Goal: Book appointment/travel/reservation

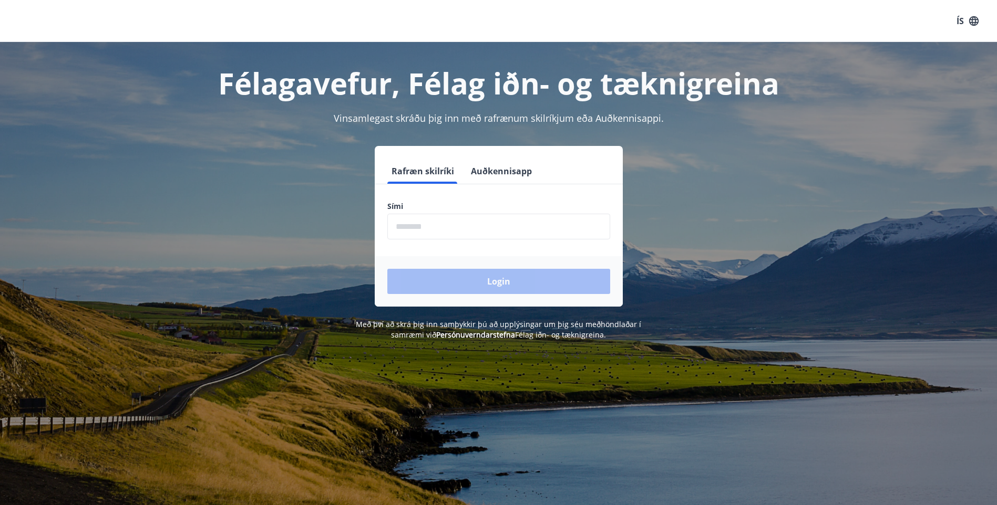
click at [538, 228] on input "phone" at bounding box center [498, 227] width 223 height 26
type input "********"
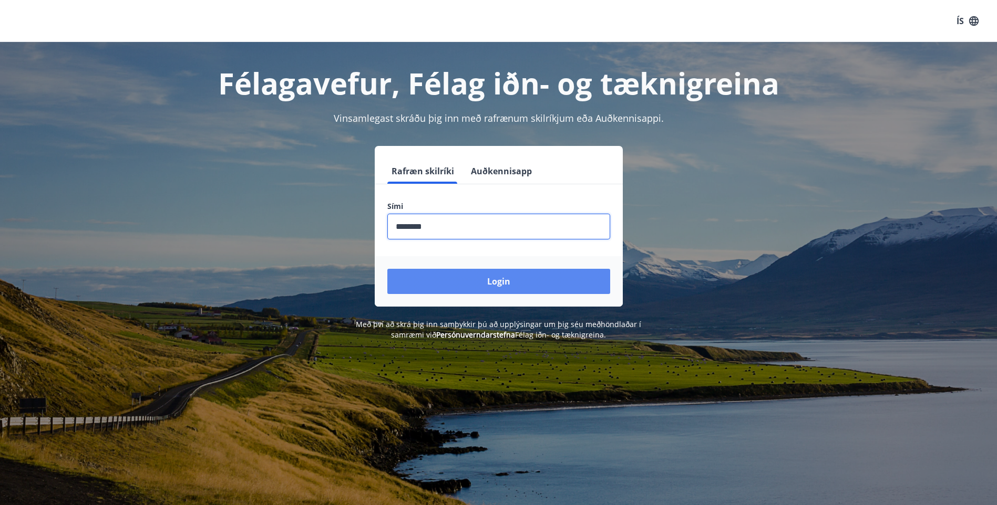
click at [479, 276] on button "Login" at bounding box center [498, 281] width 223 height 25
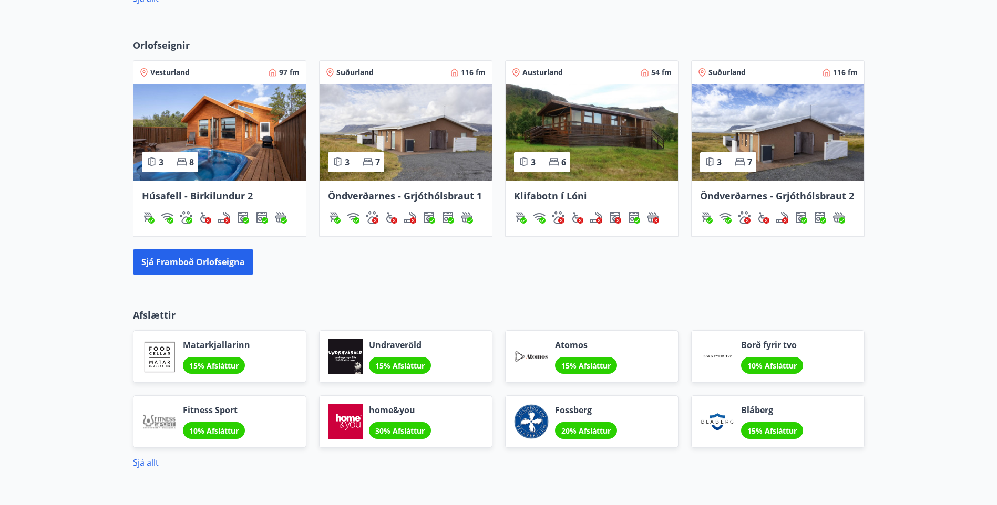
scroll to position [630, 0]
click at [556, 132] on img at bounding box center [591, 133] width 172 height 97
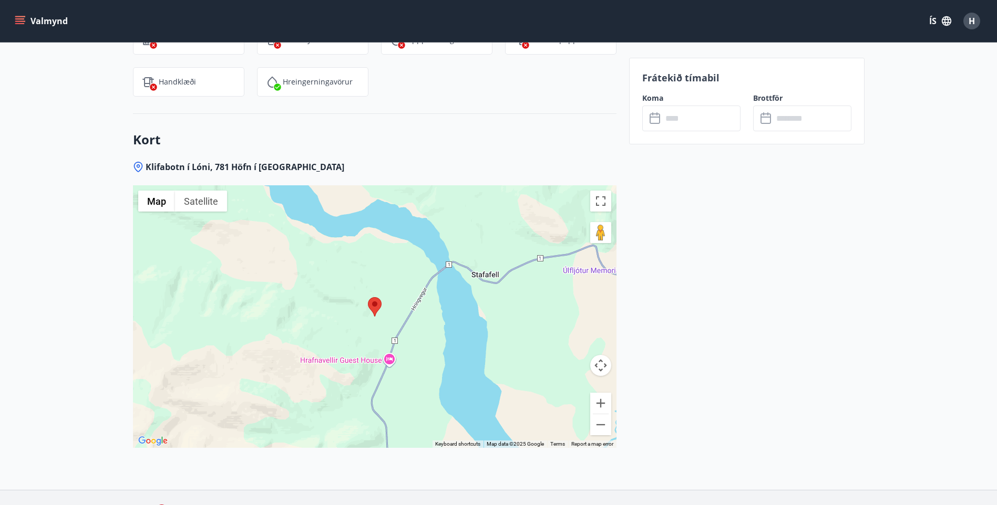
scroll to position [1366, 0]
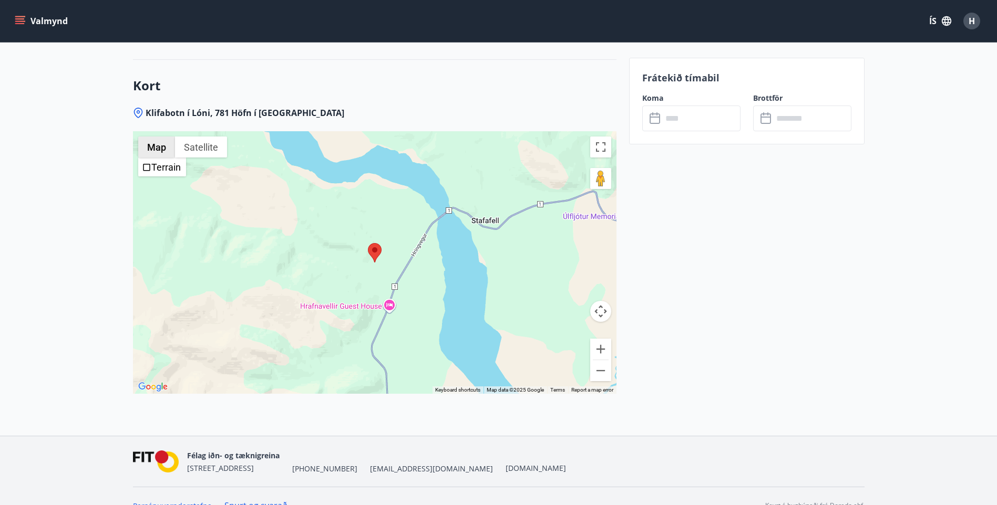
click at [159, 146] on button "Map" at bounding box center [156, 147] width 37 height 21
click at [143, 167] on span "Terrain" at bounding box center [146, 167] width 9 height 9
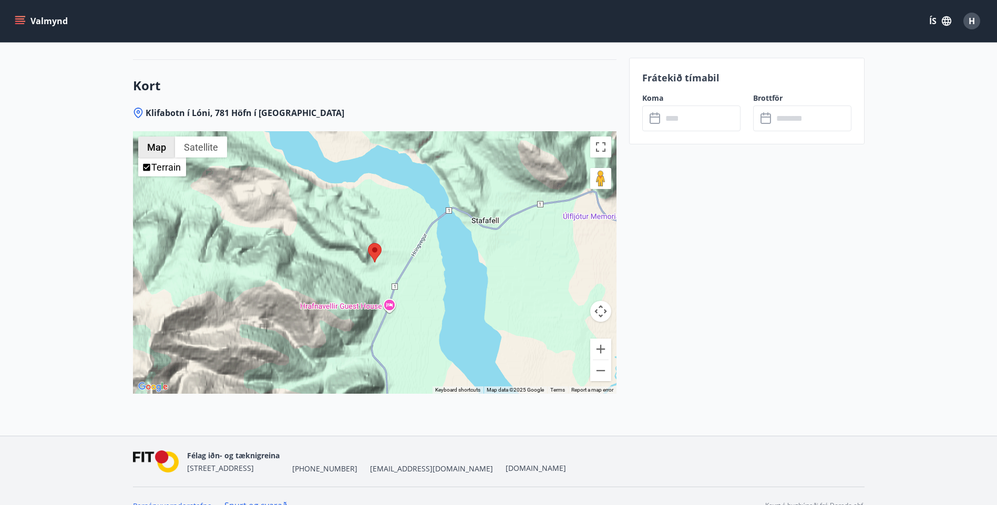
click at [151, 147] on button "Map" at bounding box center [156, 147] width 37 height 21
click at [192, 147] on button "Satellite" at bounding box center [201, 147] width 52 height 21
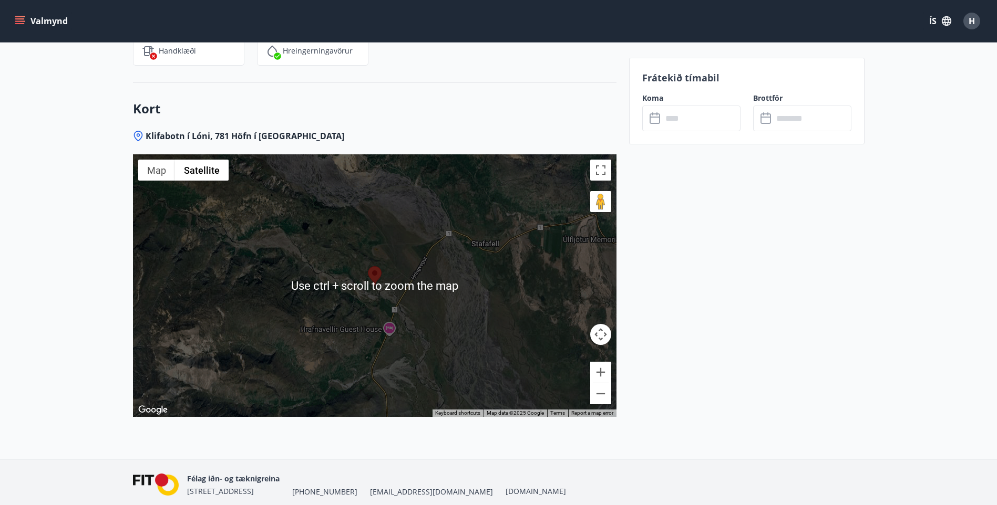
scroll to position [1385, 0]
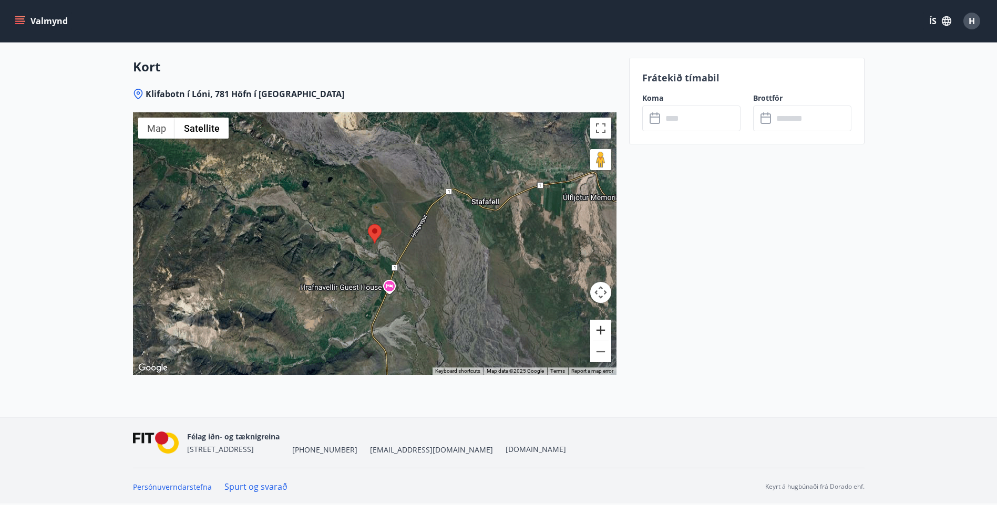
click at [602, 328] on button "Zoom in" at bounding box center [600, 330] width 21 height 21
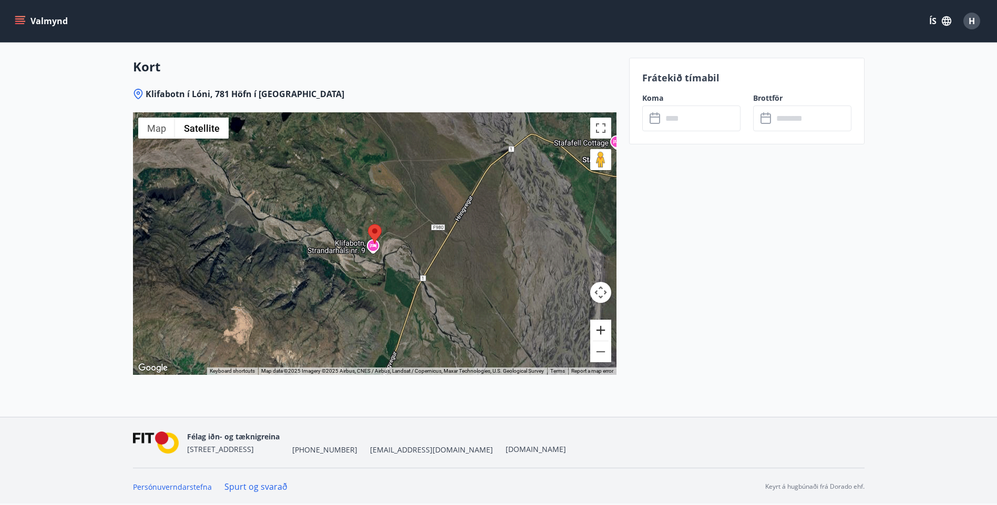
click at [602, 328] on button "Zoom in" at bounding box center [600, 330] width 21 height 21
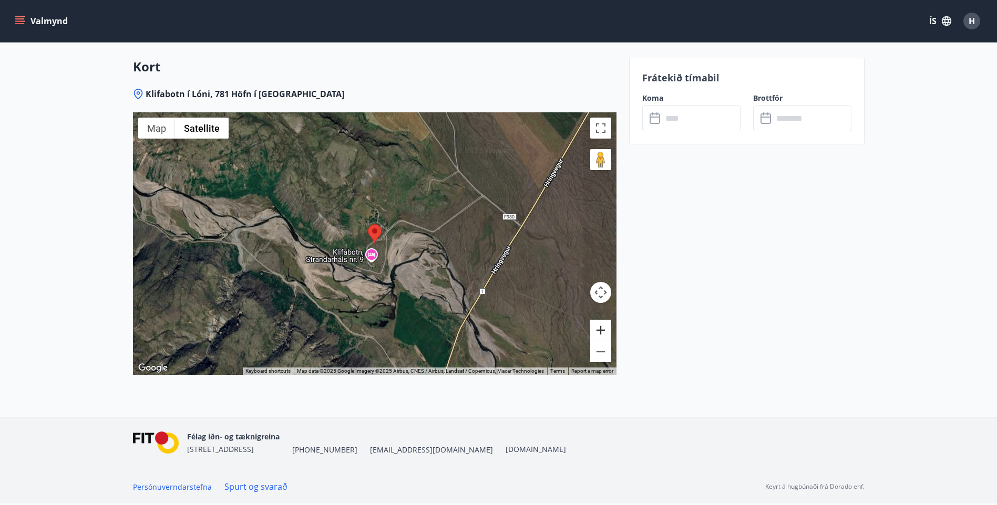
click at [602, 328] on button "Zoom in" at bounding box center [600, 330] width 21 height 21
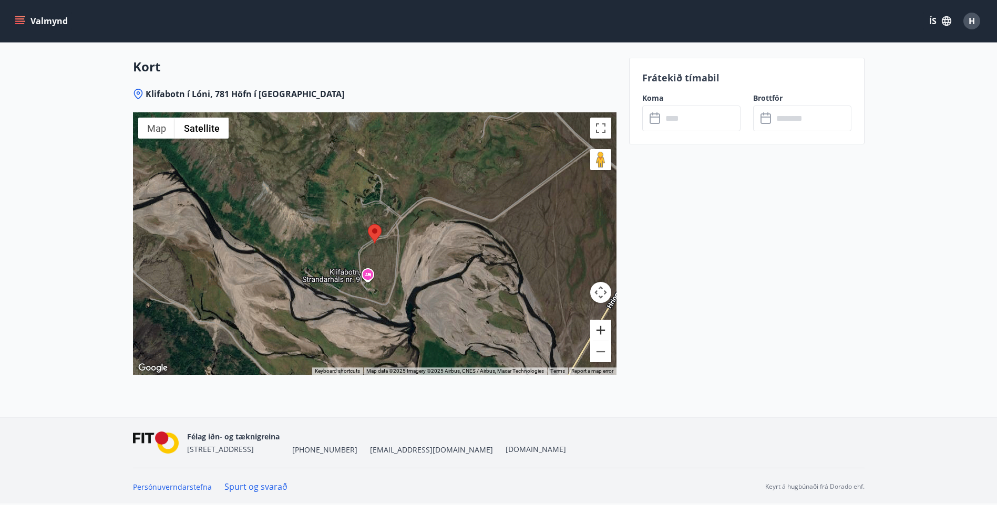
click at [602, 328] on button "Zoom in" at bounding box center [600, 330] width 21 height 21
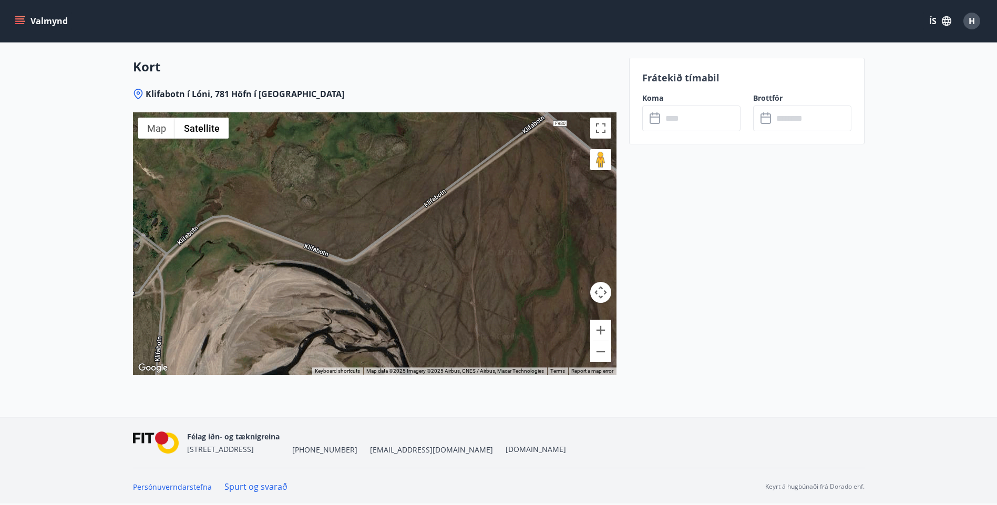
drag, startPoint x: 595, startPoint y: 231, endPoint x: 329, endPoint y: 300, distance: 274.1
click at [329, 300] on div at bounding box center [374, 243] width 483 height 263
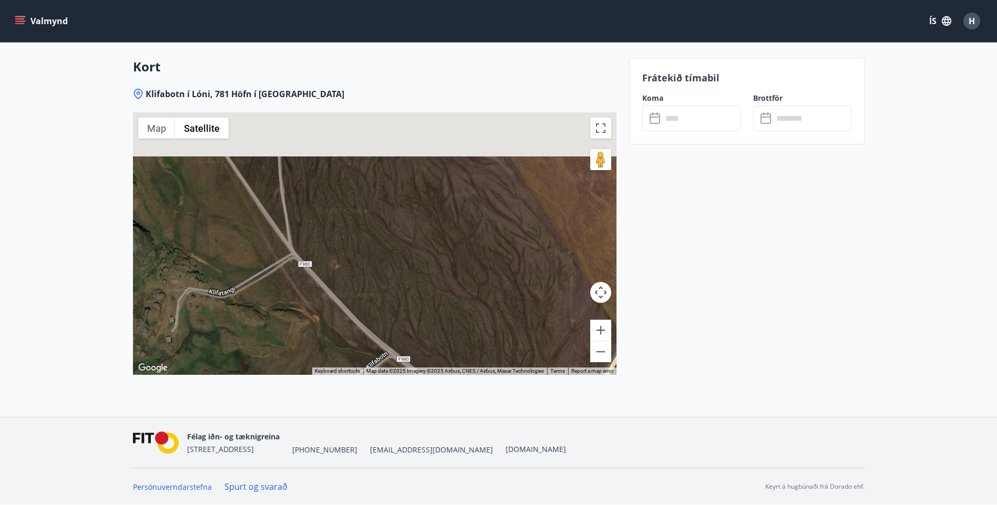
drag, startPoint x: 520, startPoint y: 175, endPoint x: 360, endPoint y: 410, distance: 283.6
click at [360, 410] on div "Klifabotn í Lóni, 781 Höfn í [GEOGRAPHIC_DATA] ← Move left → Move right ↑ Move …" at bounding box center [374, 252] width 483 height 329
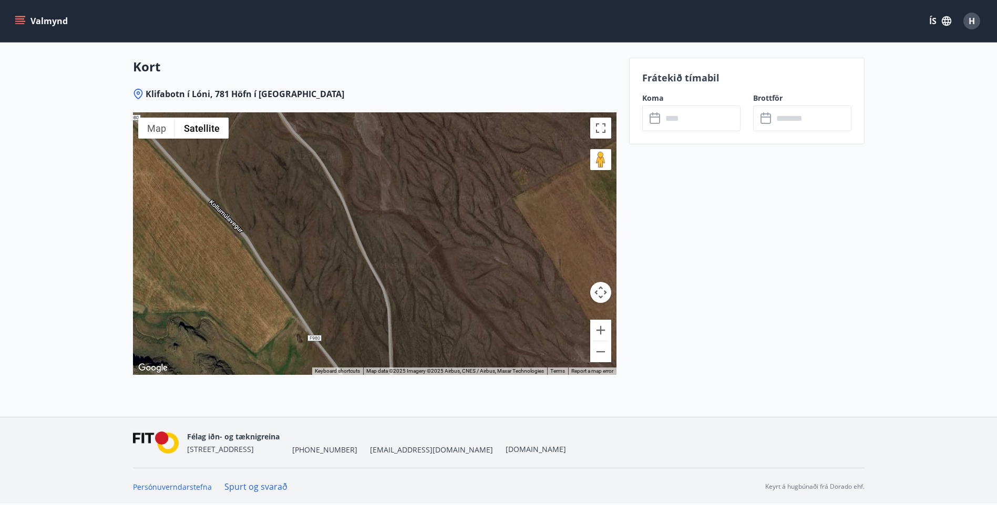
drag, startPoint x: 416, startPoint y: 179, endPoint x: 529, endPoint y: 399, distance: 247.4
click at [529, 399] on div "Klifabotn í Lóni, 781 Höfn í [GEOGRAPHIC_DATA] ← Move left → Move right ↑ Move …" at bounding box center [374, 252] width 483 height 329
click at [601, 353] on button "Zoom out" at bounding box center [600, 352] width 21 height 21
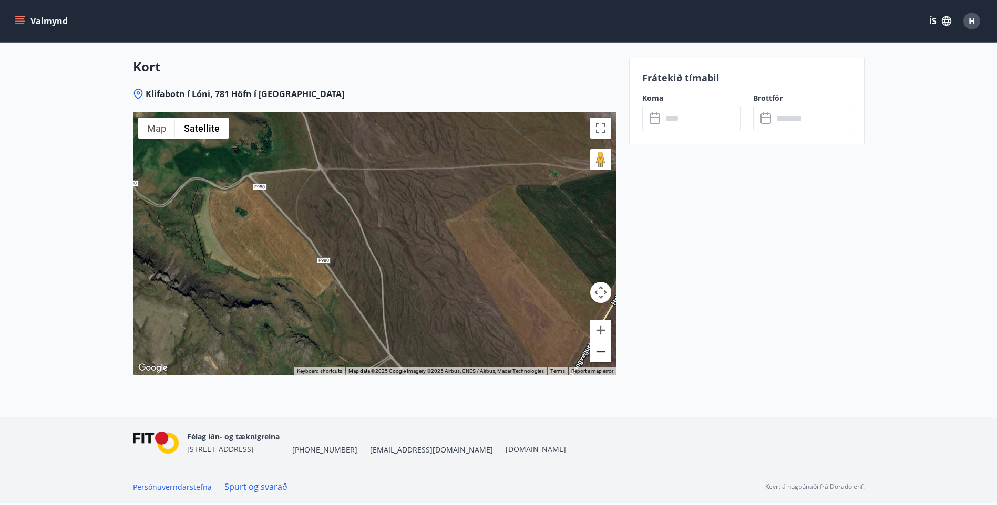
click at [601, 353] on button "Zoom out" at bounding box center [600, 352] width 21 height 21
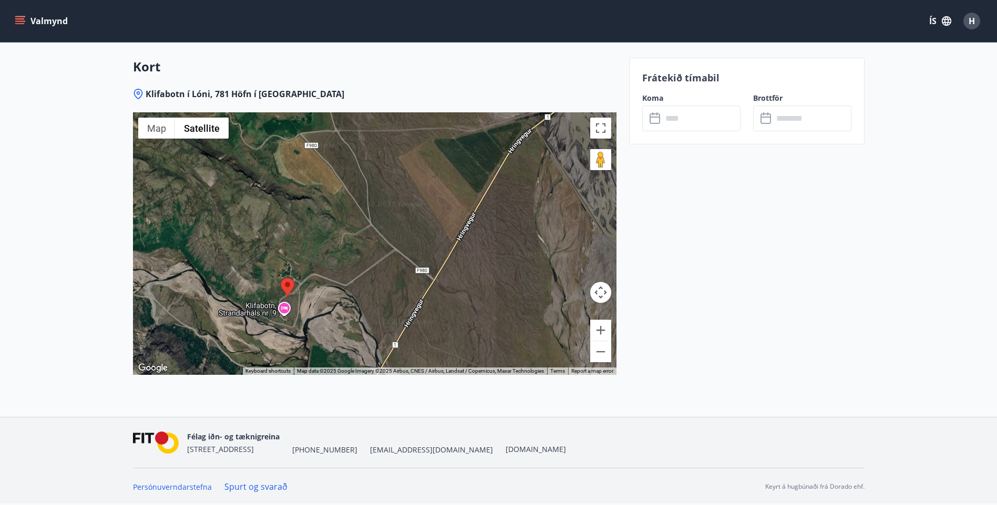
drag, startPoint x: 540, startPoint y: 255, endPoint x: 527, endPoint y: 179, distance: 77.2
click at [527, 179] on div at bounding box center [374, 243] width 483 height 263
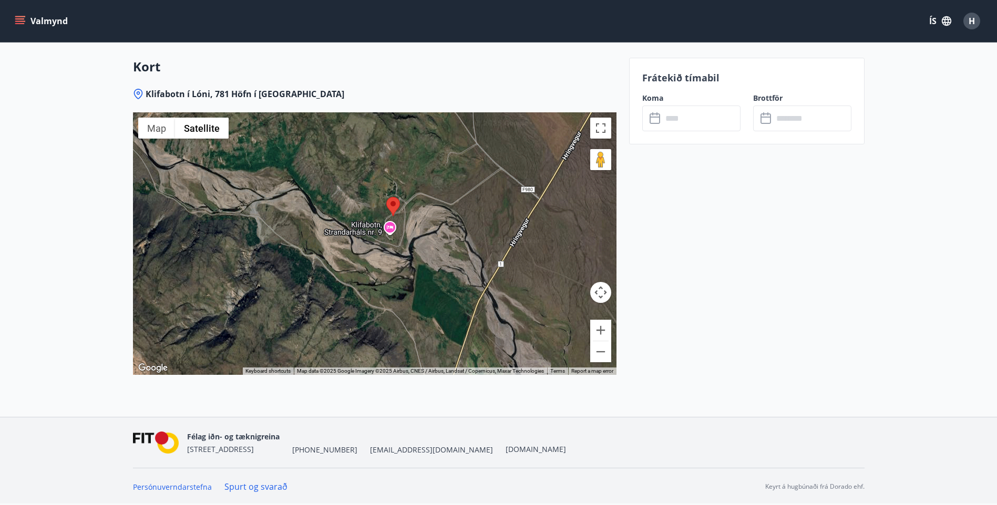
drag, startPoint x: 443, startPoint y: 299, endPoint x: 551, endPoint y: 215, distance: 136.2
click at [551, 215] on div at bounding box center [374, 243] width 483 height 263
click at [601, 330] on button "Zoom in" at bounding box center [600, 330] width 21 height 21
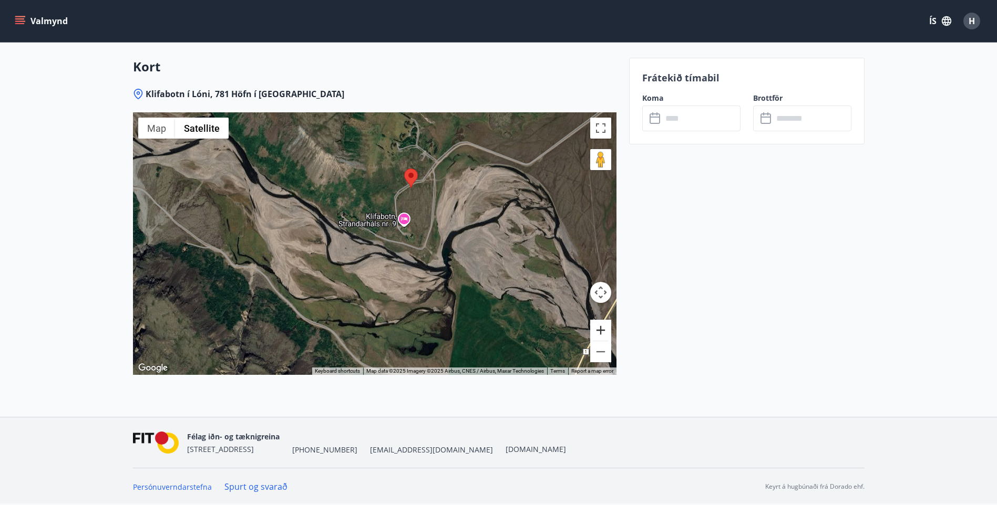
click at [601, 330] on button "Zoom in" at bounding box center [600, 330] width 21 height 21
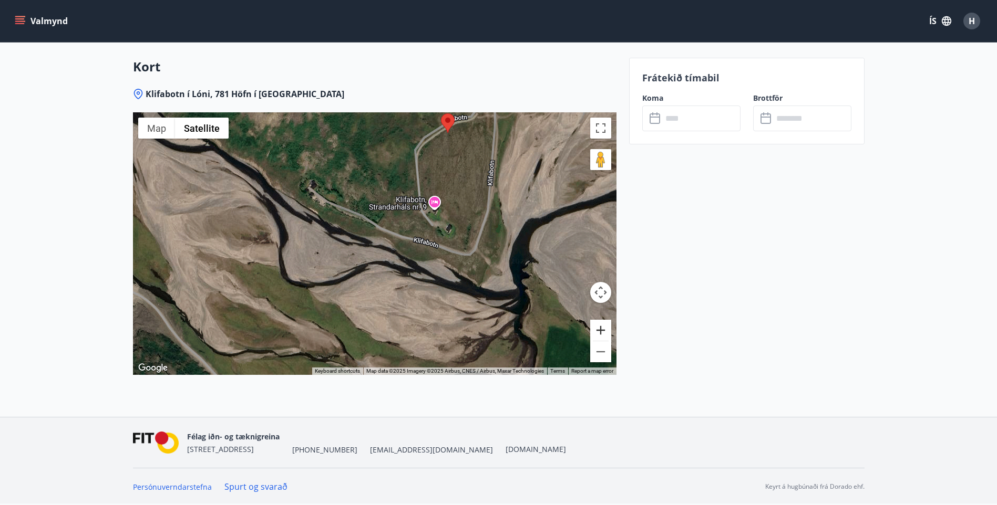
click at [601, 330] on button "Zoom in" at bounding box center [600, 330] width 21 height 21
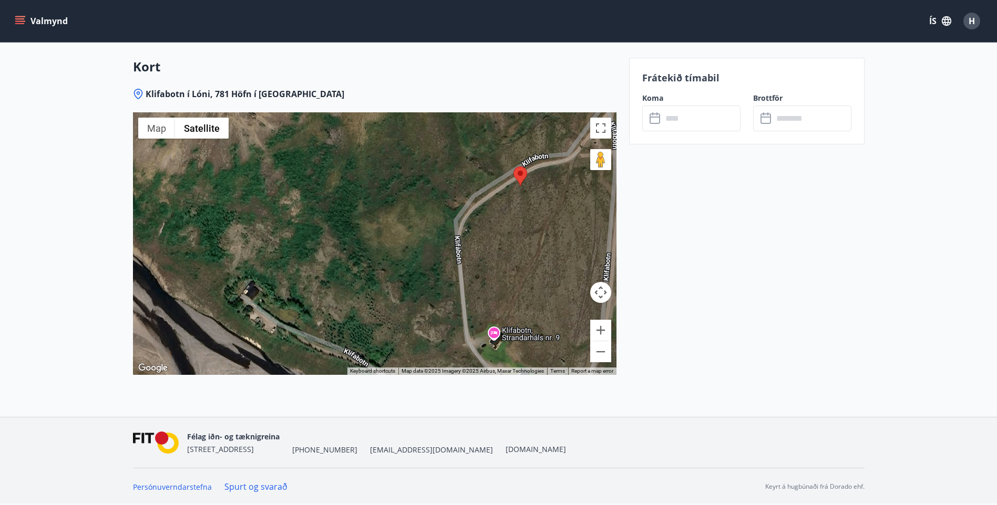
drag, startPoint x: 509, startPoint y: 168, endPoint x: 509, endPoint y: 333, distance: 165.0
click at [509, 333] on div at bounding box center [374, 243] width 483 height 263
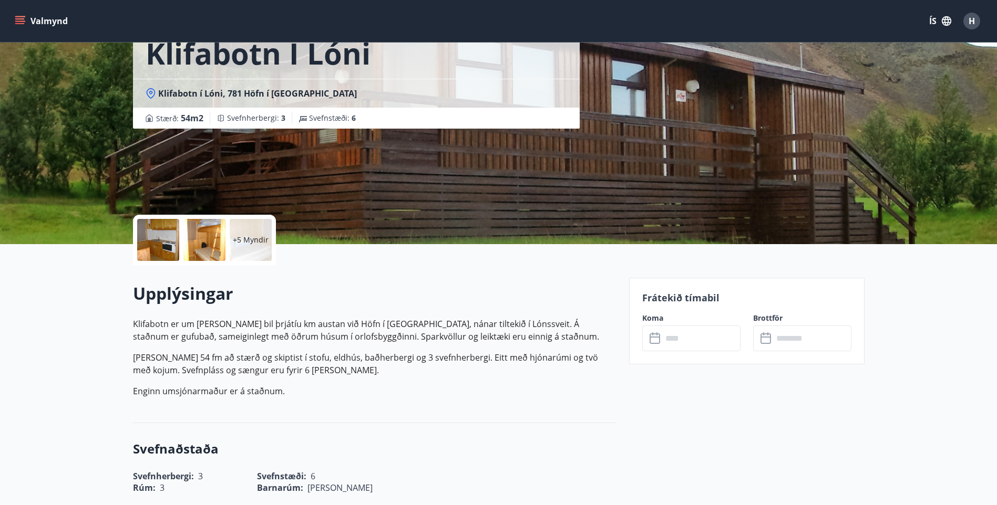
scroll to position [0, 0]
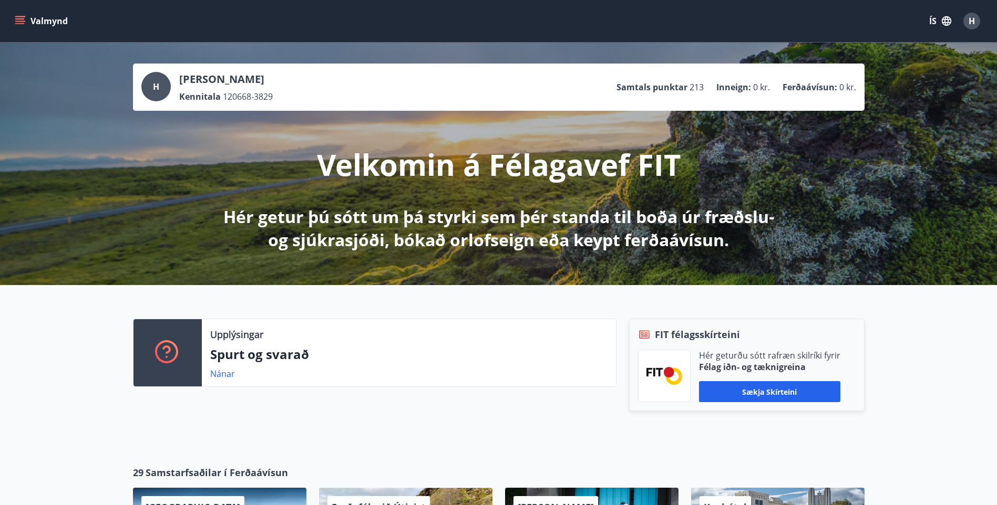
click at [47, 24] on button "Valmynd" at bounding box center [42, 21] width 59 height 19
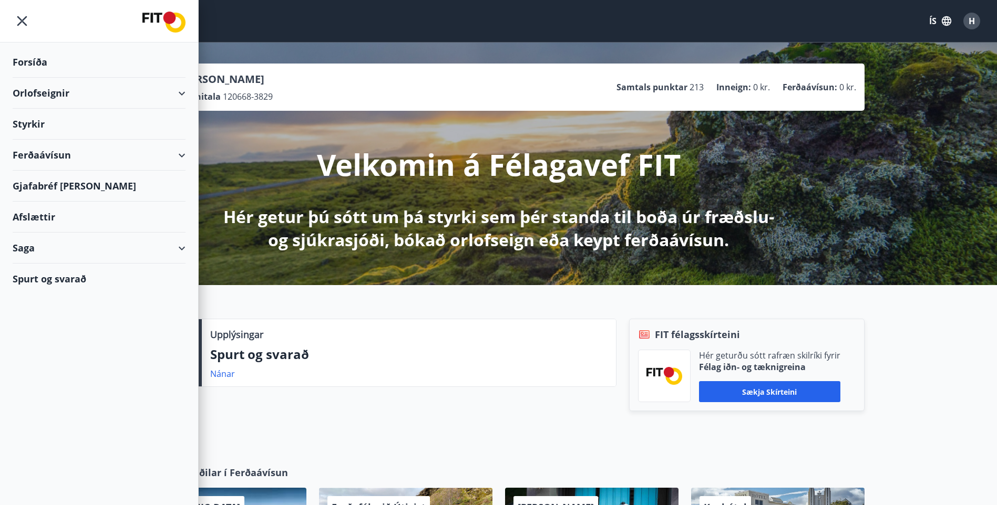
click at [59, 93] on div "Orlofseignir" at bounding box center [99, 93] width 173 height 31
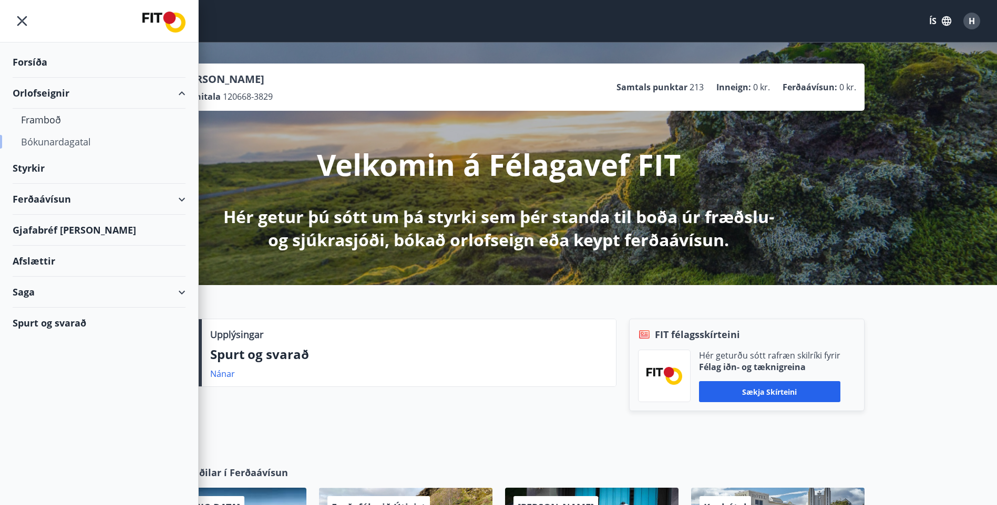
click at [69, 141] on div "Bókunardagatal" at bounding box center [99, 142] width 156 height 22
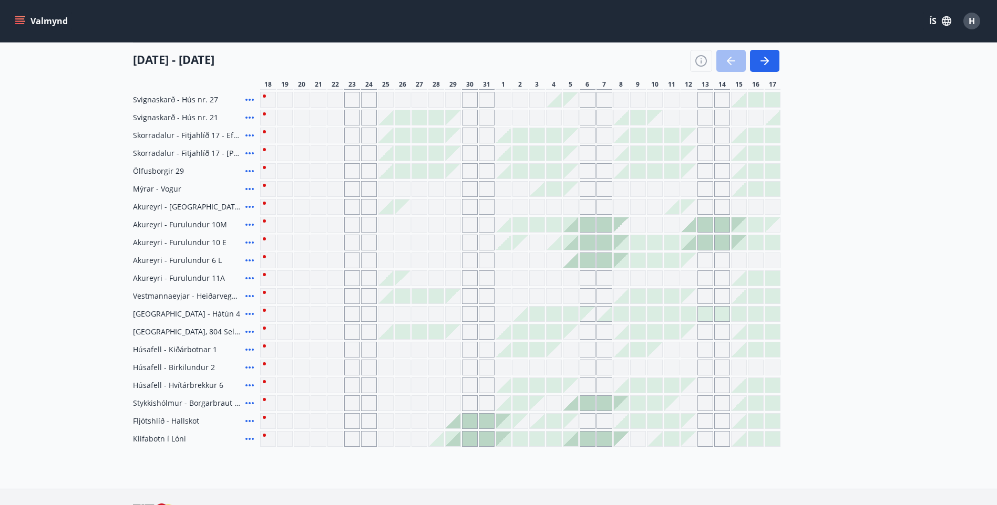
scroll to position [53, 0]
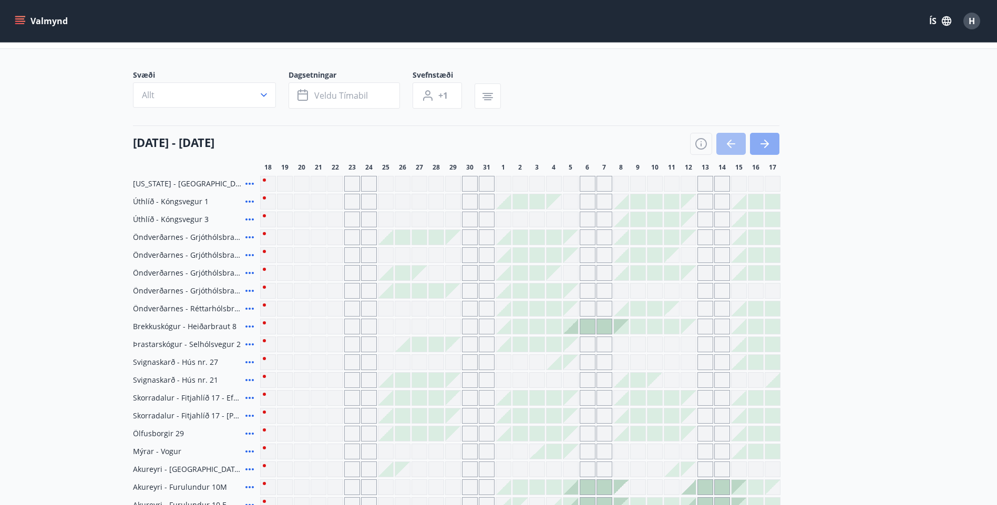
click at [767, 141] on icon "button" at bounding box center [764, 144] width 13 height 13
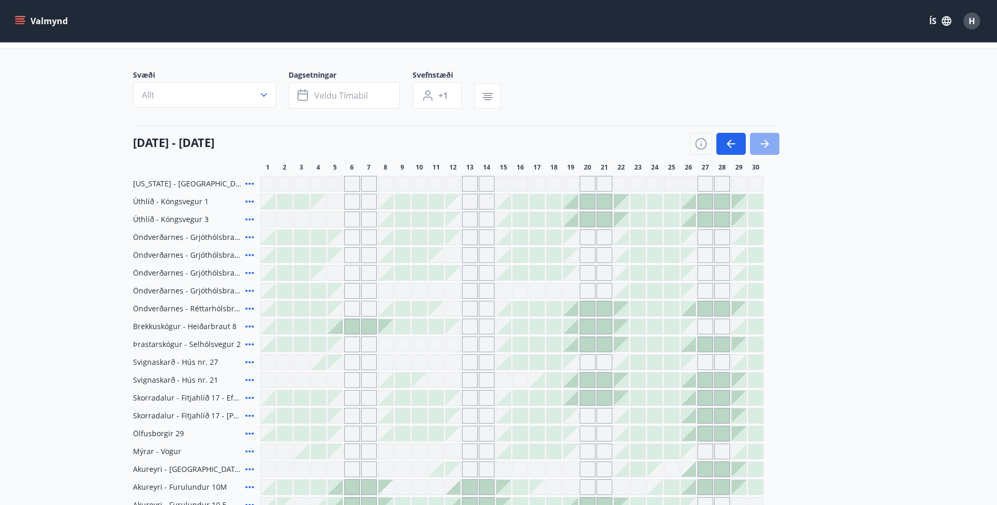
click at [766, 142] on icon "button" at bounding box center [766, 144] width 5 height 8
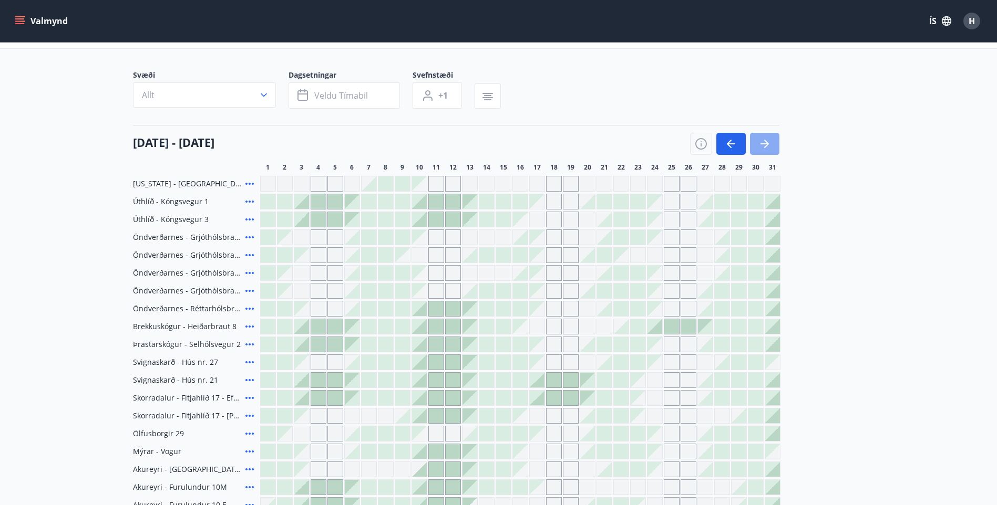
click at [766, 142] on icon "button" at bounding box center [766, 144] width 5 height 8
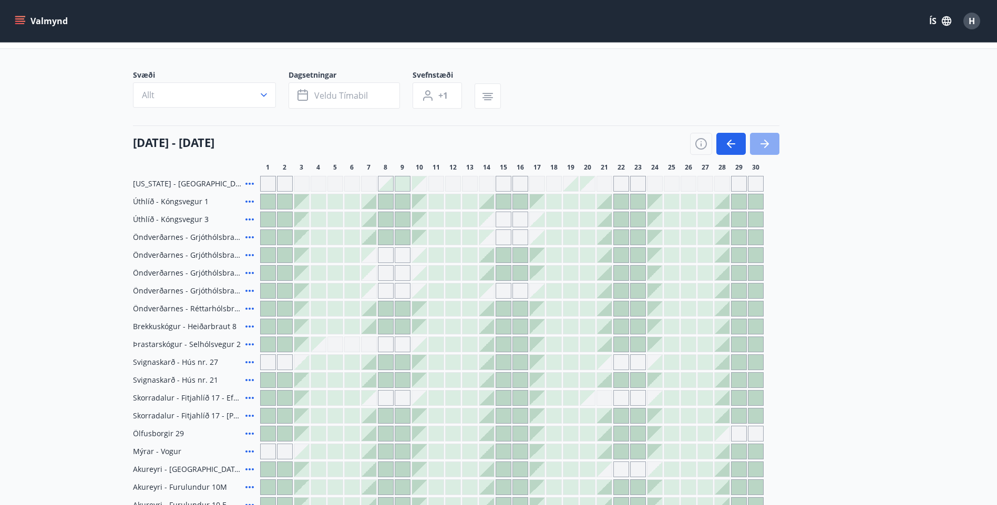
click at [766, 140] on icon "button" at bounding box center [764, 144] width 13 height 13
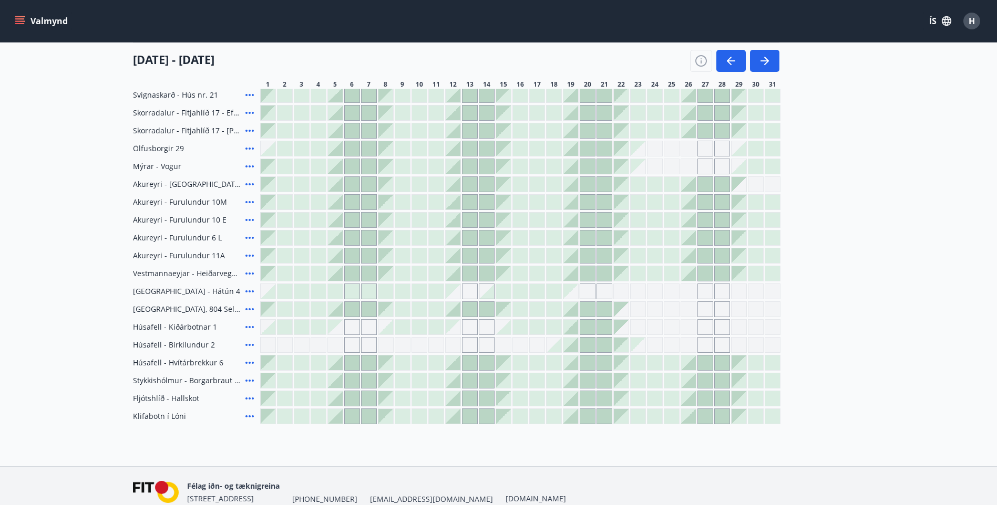
scroll to position [368, 0]
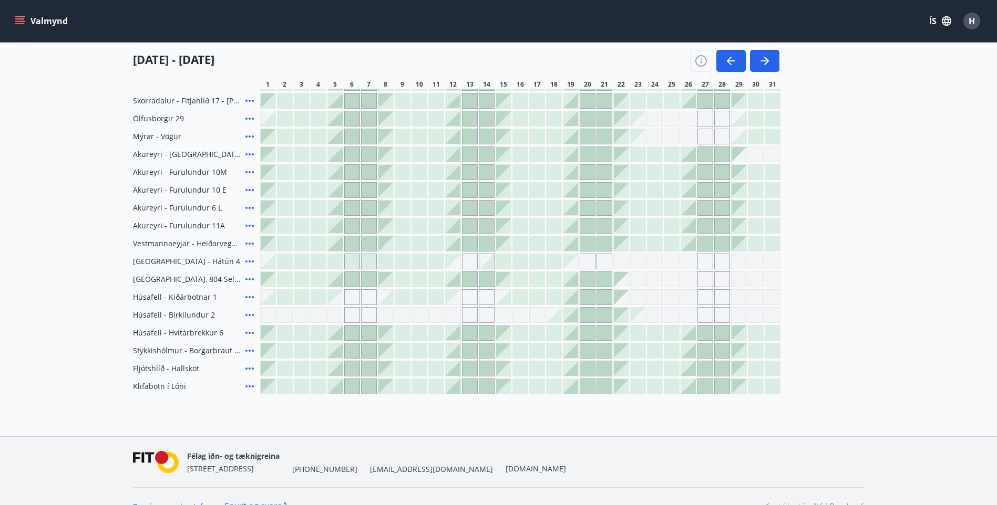
click at [252, 386] on icon at bounding box center [249, 386] width 13 height 13
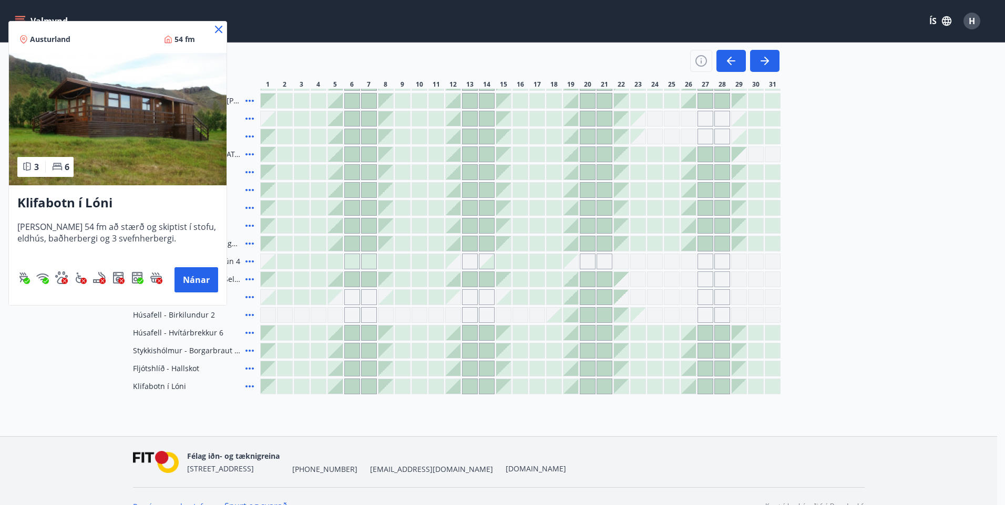
click at [216, 29] on icon at bounding box center [218, 29] width 13 height 13
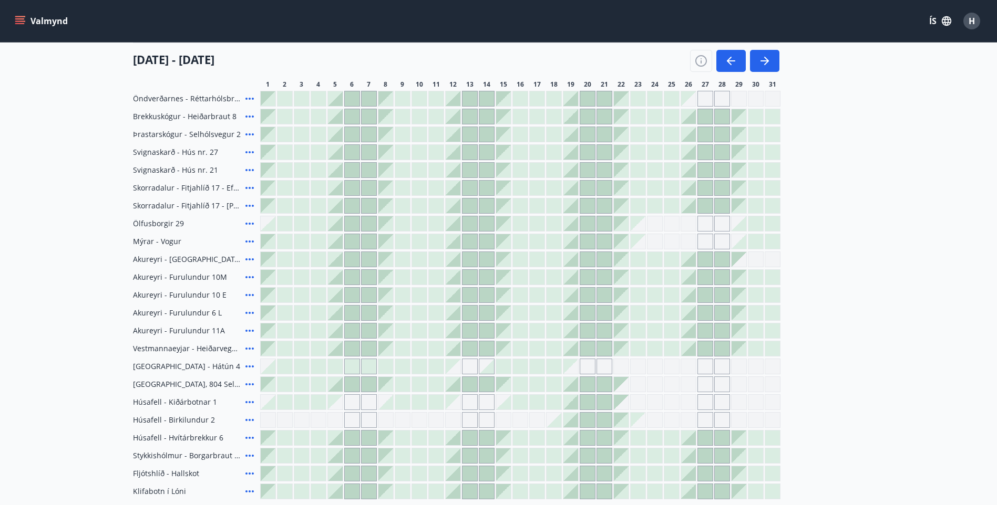
scroll to position [387, 0]
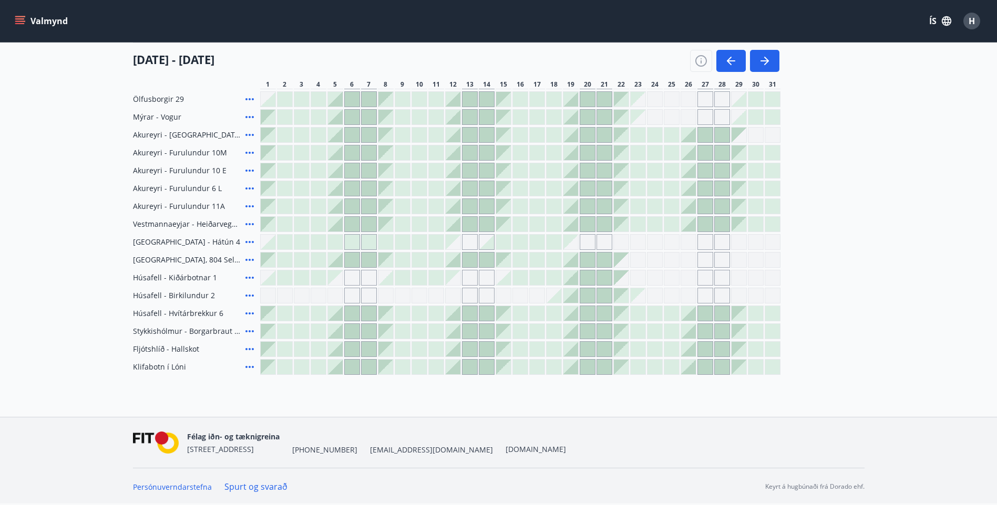
click at [634, 367] on div at bounding box center [637, 367] width 15 height 15
click at [642, 373] on div at bounding box center [637, 367] width 15 height 15
click at [652, 368] on div at bounding box center [654, 367] width 15 height 15
click at [671, 362] on div at bounding box center [671, 367] width 15 height 15
click at [703, 363] on div at bounding box center [705, 367] width 15 height 15
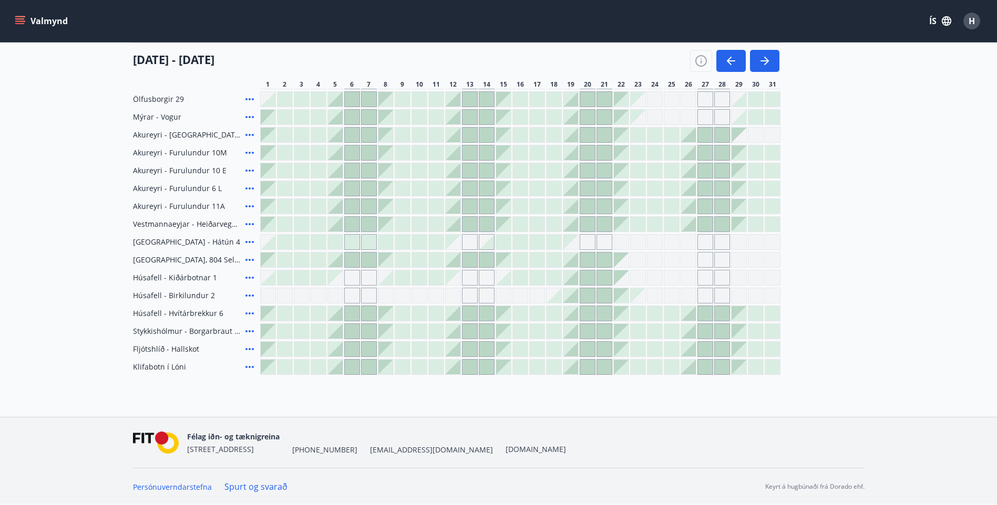
click at [19, 20] on icon "menu" at bounding box center [20, 21] width 11 height 11
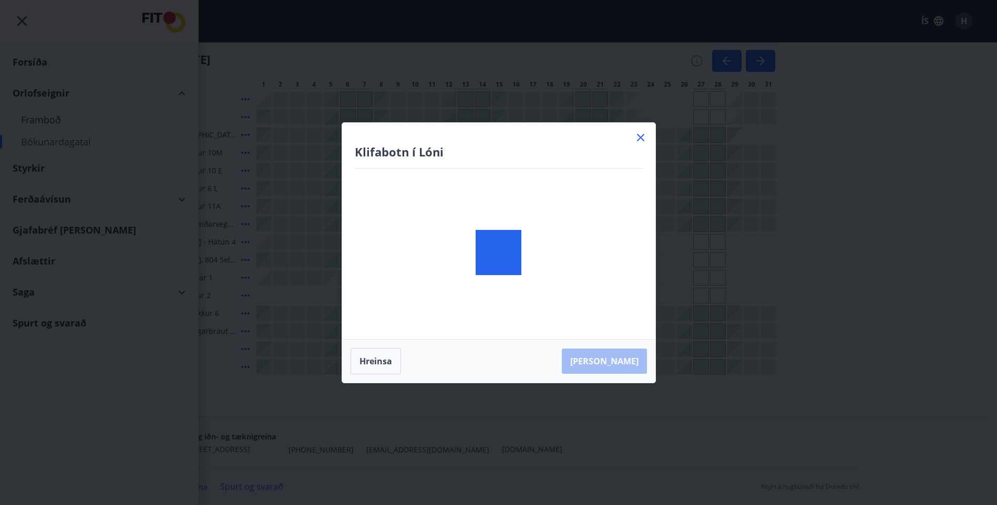
scroll to position [0, 0]
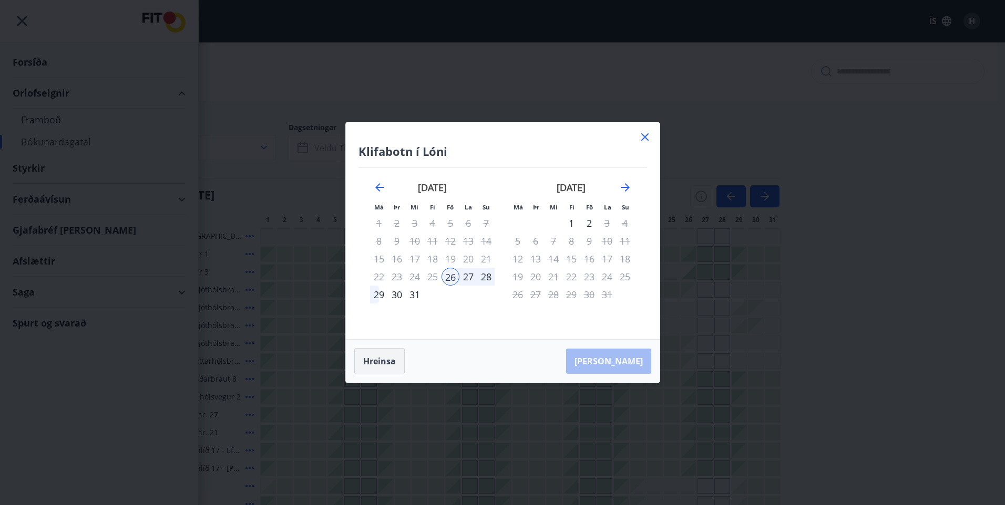
click at [376, 361] on button "Hreinsa" at bounding box center [379, 361] width 50 height 26
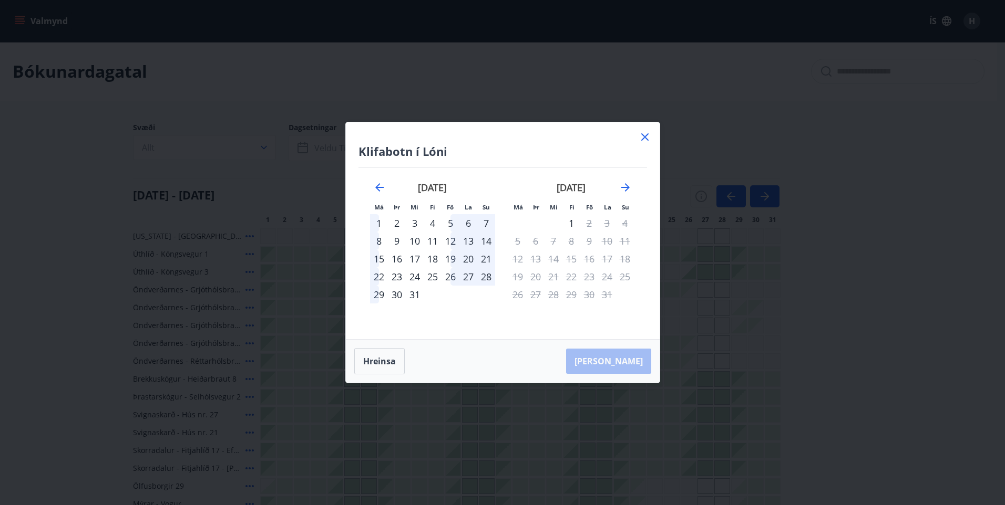
click at [645, 139] on icon at bounding box center [644, 137] width 13 height 13
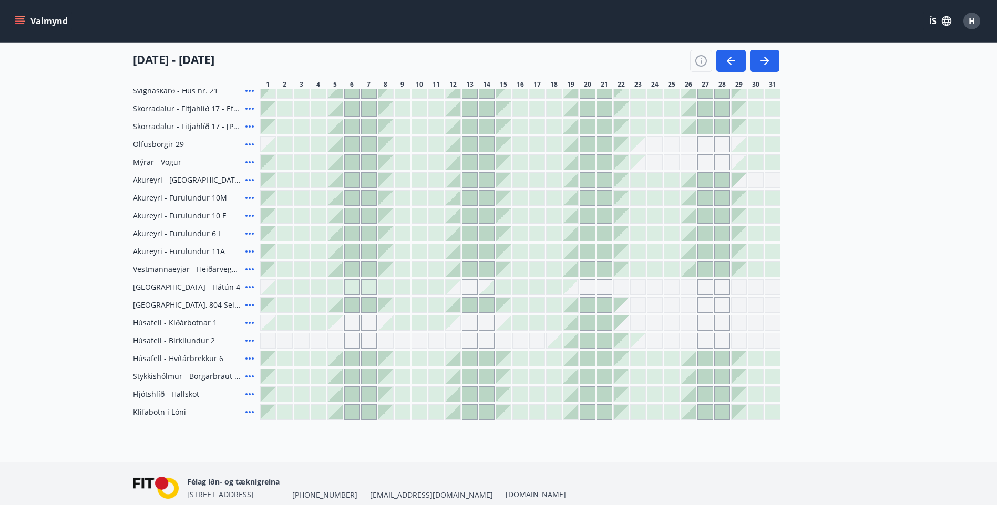
scroll to position [387, 0]
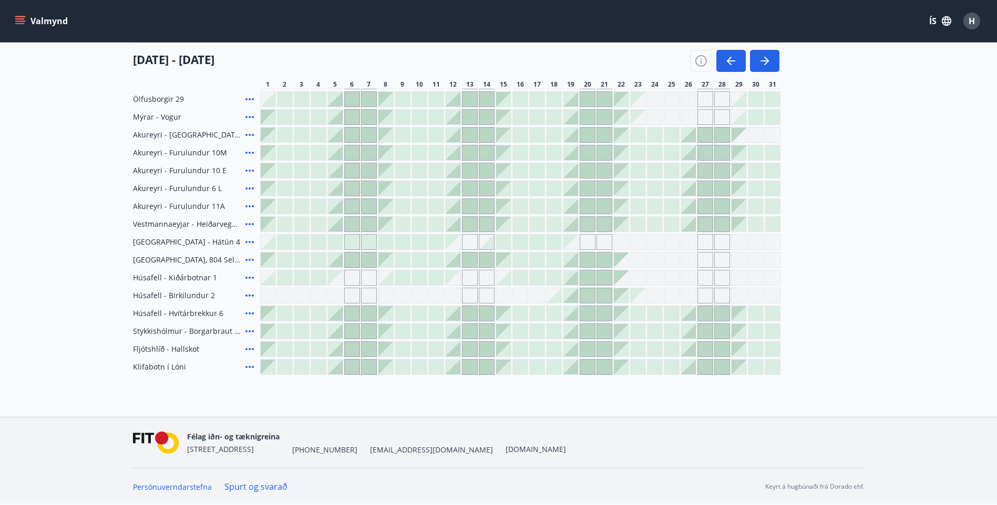
click at [636, 365] on div at bounding box center [637, 367] width 15 height 15
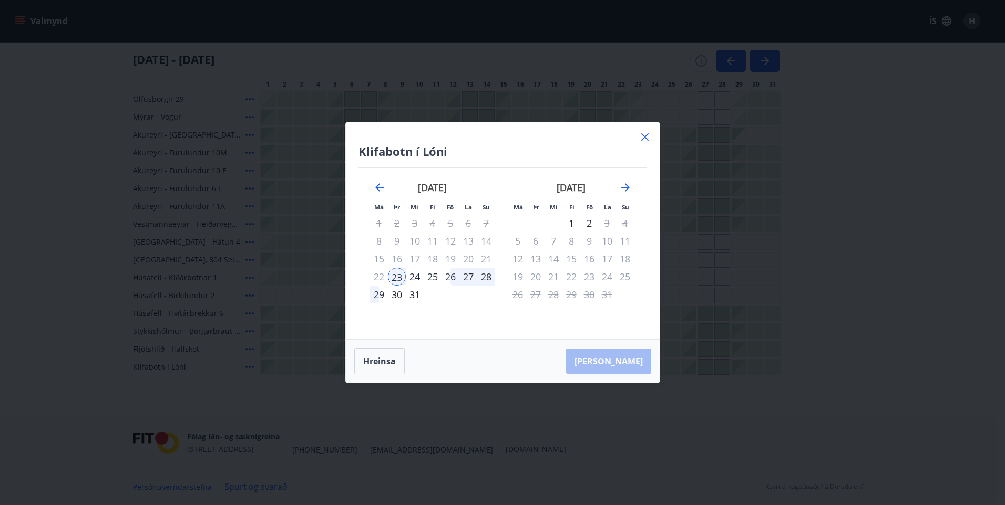
click at [416, 295] on div "31" at bounding box center [415, 295] width 18 height 18
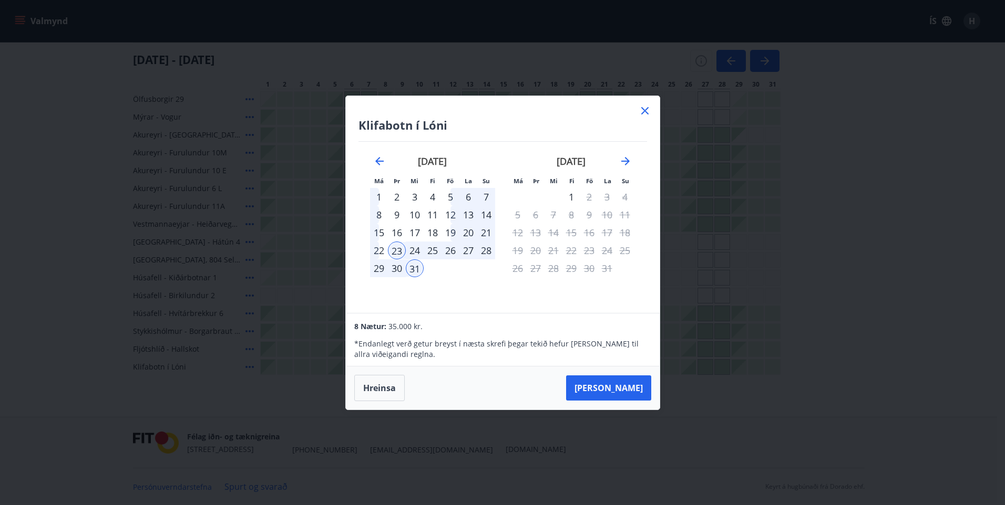
click at [417, 271] on div "31" at bounding box center [415, 269] width 18 height 18
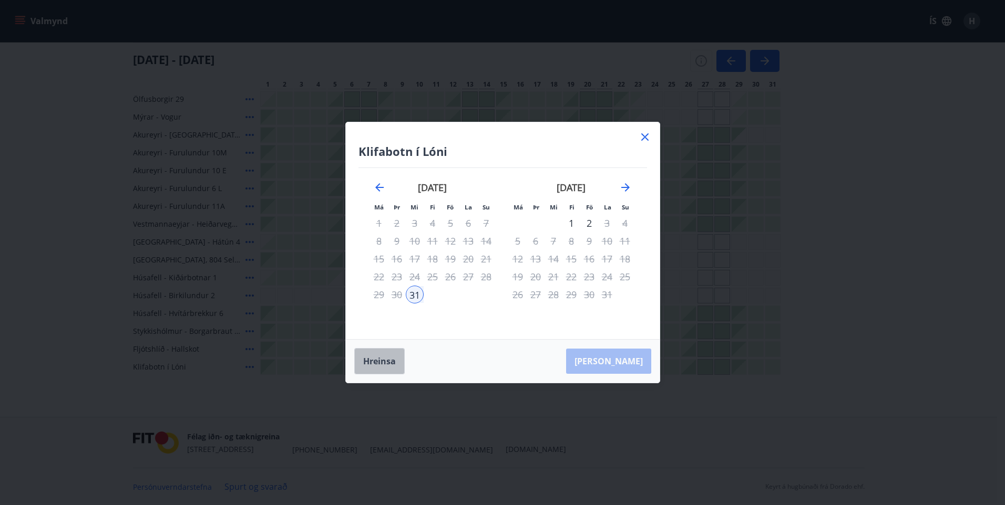
click at [386, 355] on button "Hreinsa" at bounding box center [379, 361] width 50 height 26
click at [396, 278] on div "23" at bounding box center [397, 277] width 18 height 18
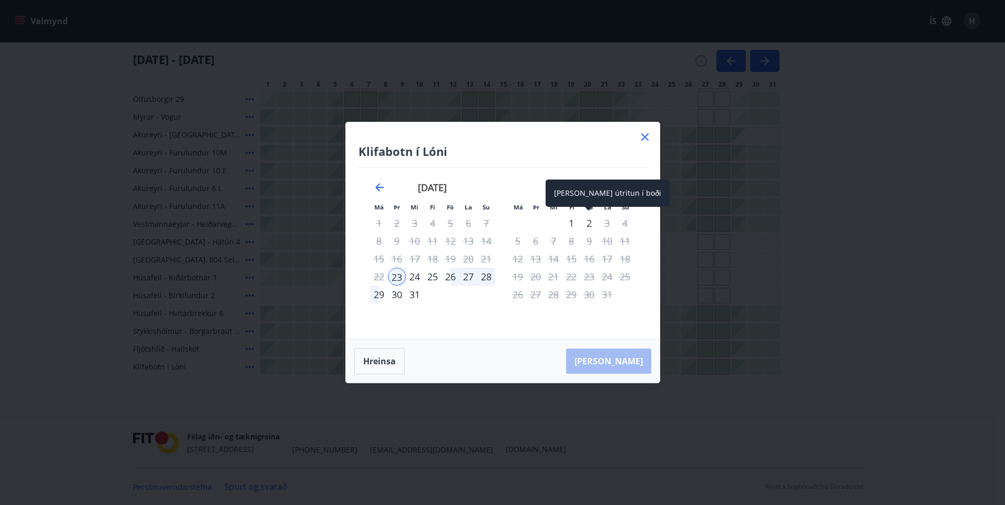
click at [588, 223] on div "2" at bounding box center [589, 223] width 18 height 18
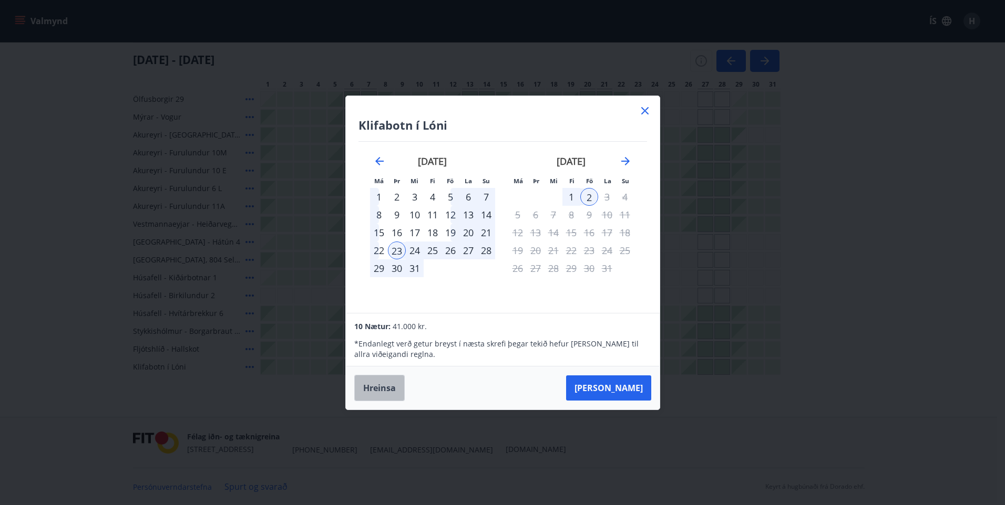
click at [373, 388] on button "Hreinsa" at bounding box center [379, 388] width 50 height 26
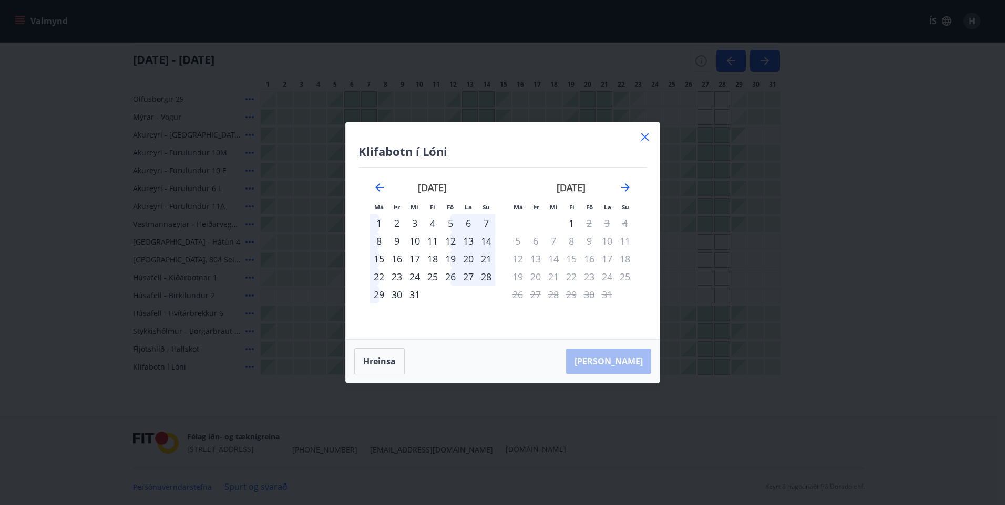
click at [397, 274] on div "23" at bounding box center [397, 277] width 18 height 18
click at [411, 295] on div "31" at bounding box center [415, 295] width 18 height 18
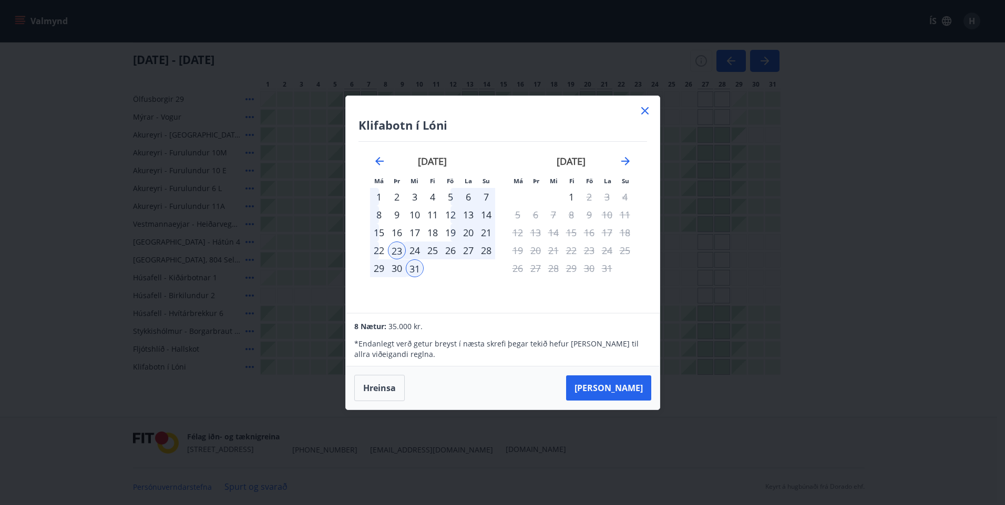
click at [645, 110] on icon at bounding box center [644, 110] width 7 height 7
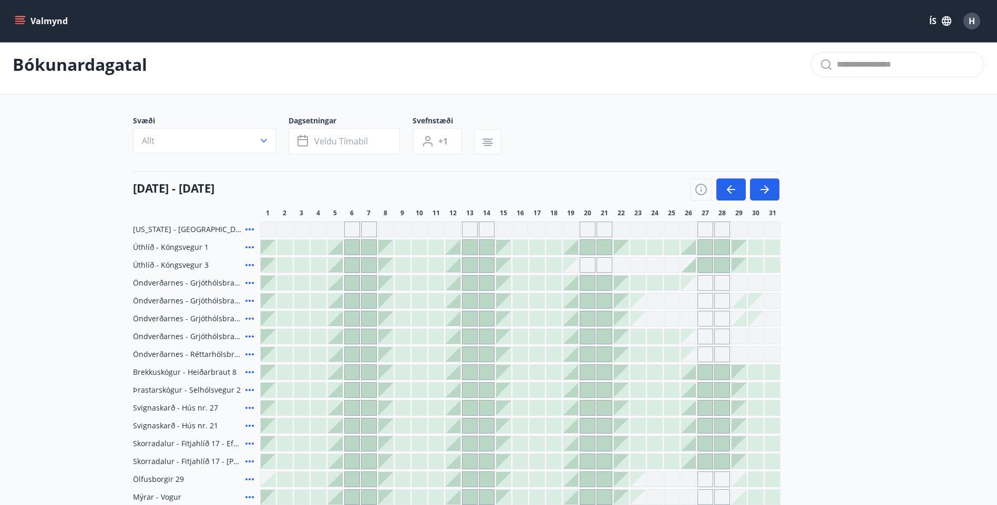
scroll to position [0, 0]
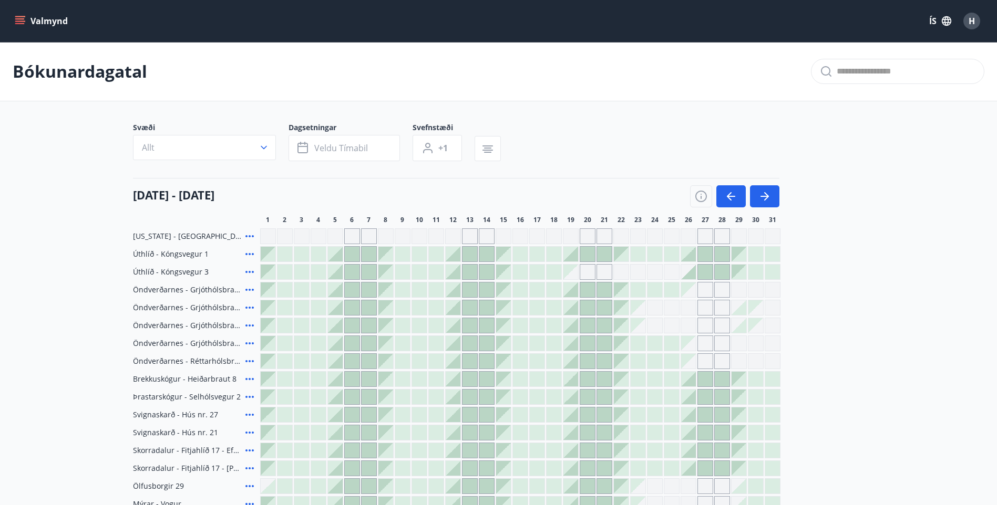
click at [38, 17] on button "Valmynd" at bounding box center [42, 21] width 59 height 19
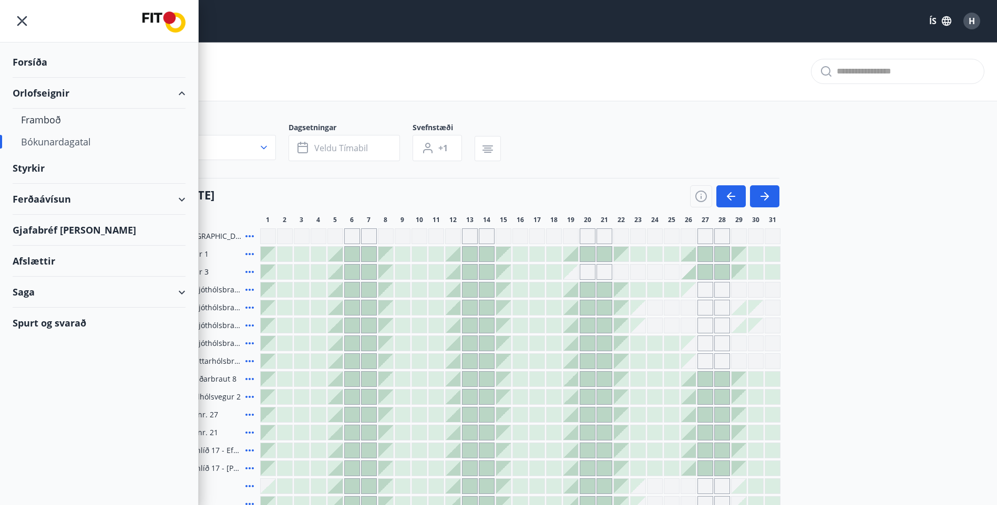
click at [29, 63] on div "Forsíða" at bounding box center [99, 62] width 173 height 31
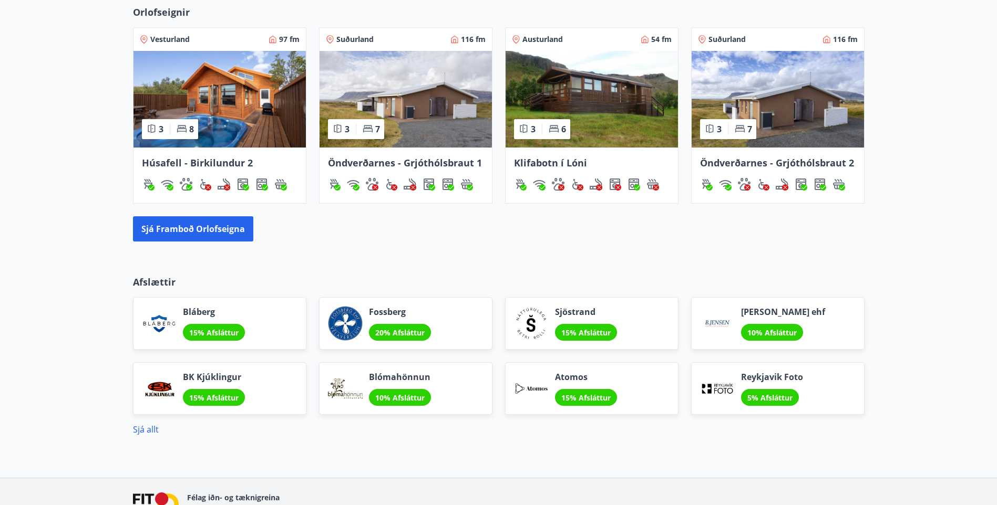
scroll to position [725, 0]
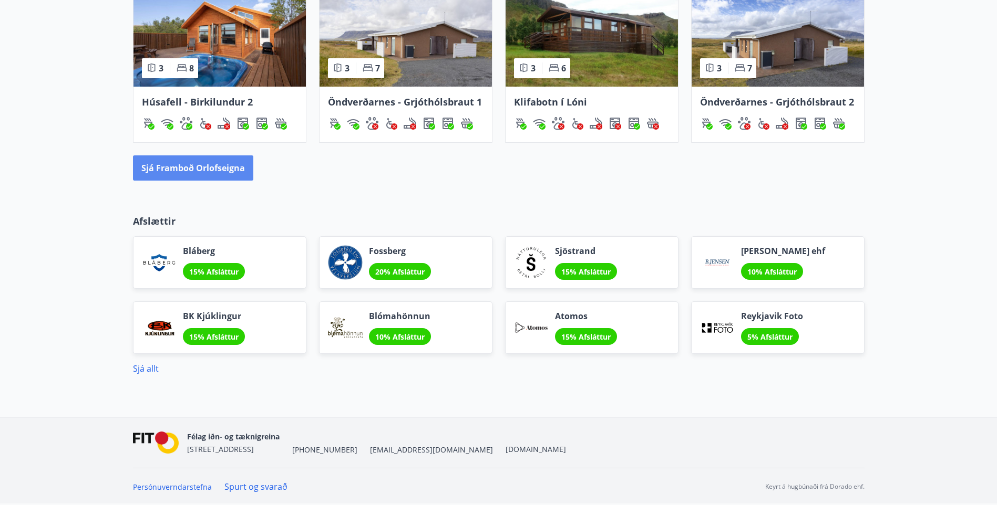
click at [211, 169] on button "Sjá framboð orlofseigna" at bounding box center [193, 168] width 120 height 25
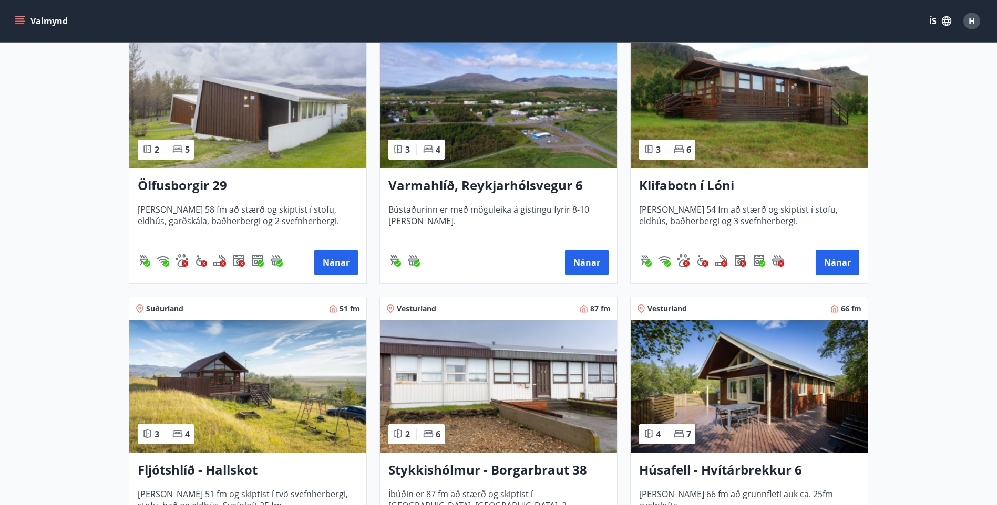
scroll to position [263, 0]
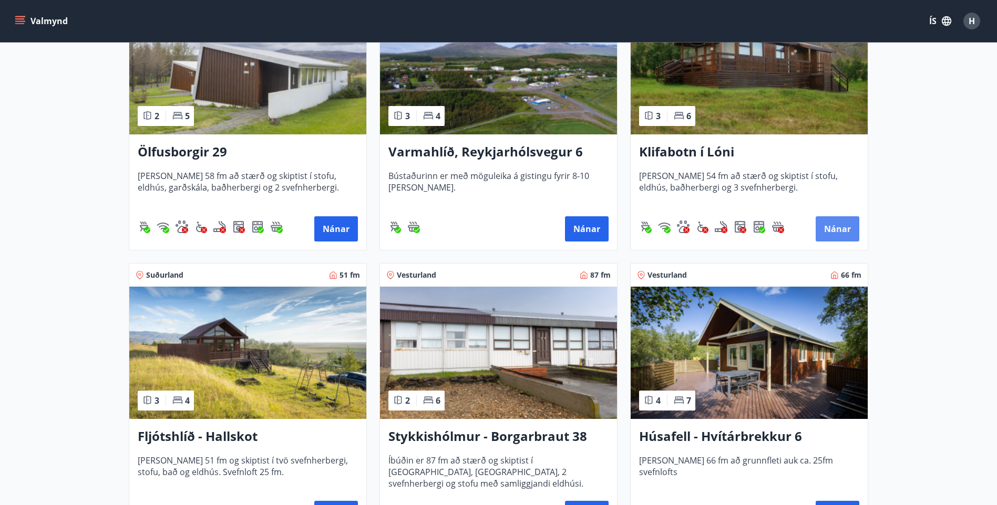
click at [851, 229] on button "Nánar" at bounding box center [837, 228] width 44 height 25
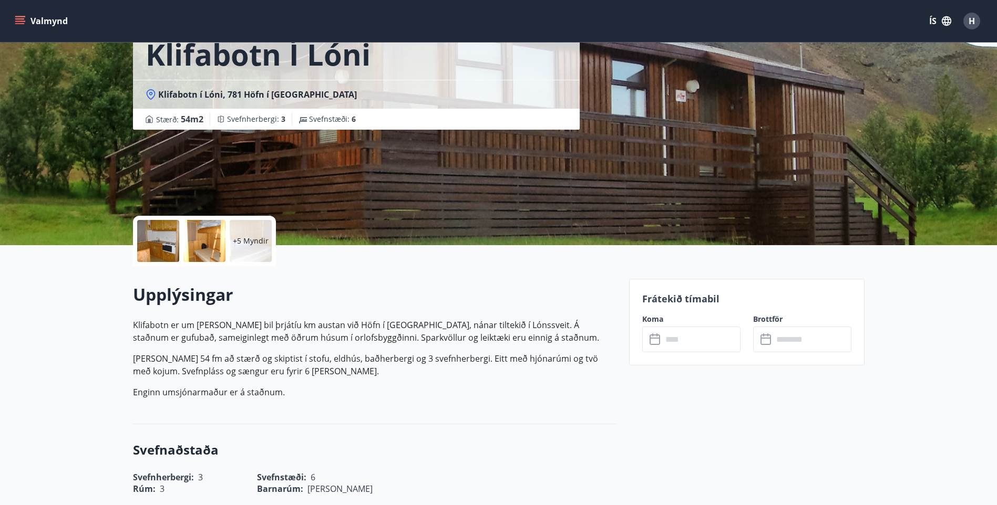
scroll to position [263, 0]
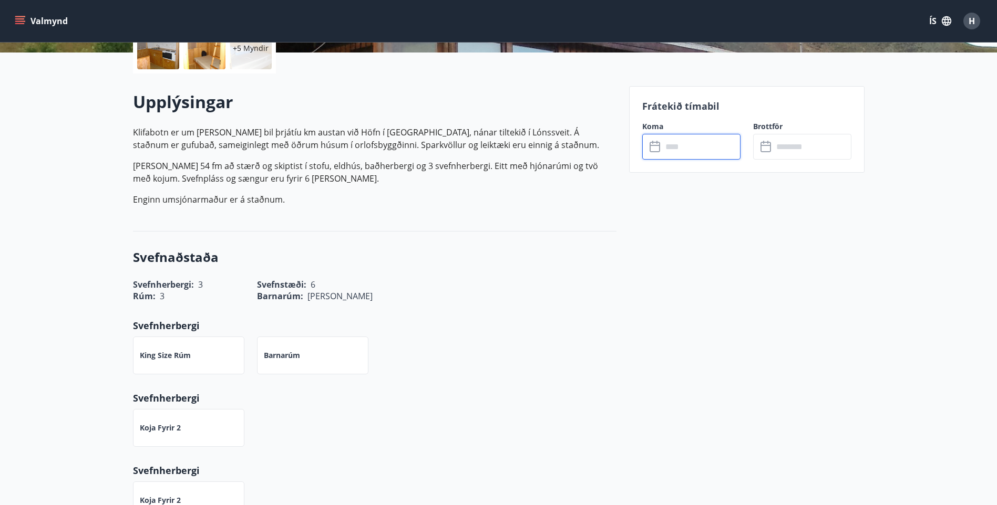
click at [674, 150] on input "text" at bounding box center [701, 147] width 78 height 26
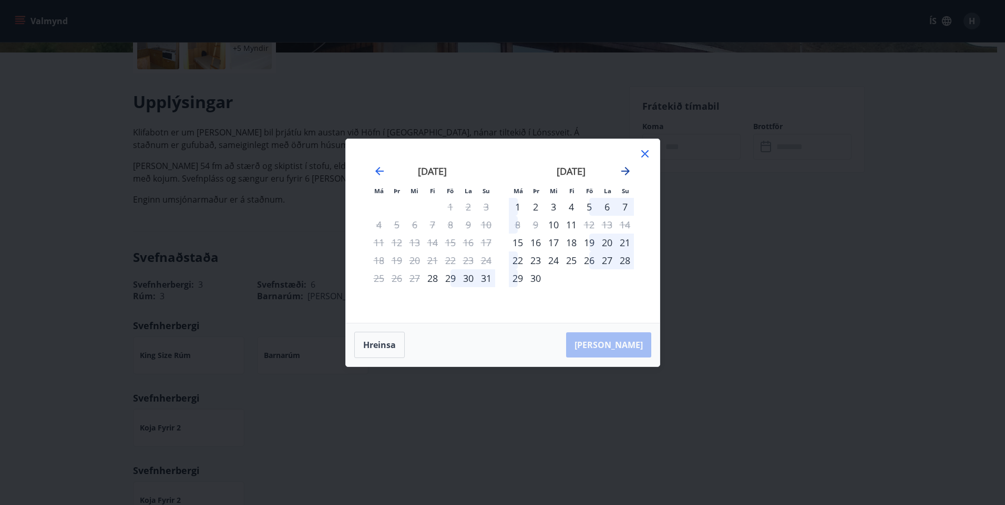
click at [624, 165] on icon "Move forward to switch to the next month." at bounding box center [625, 171] width 13 height 13
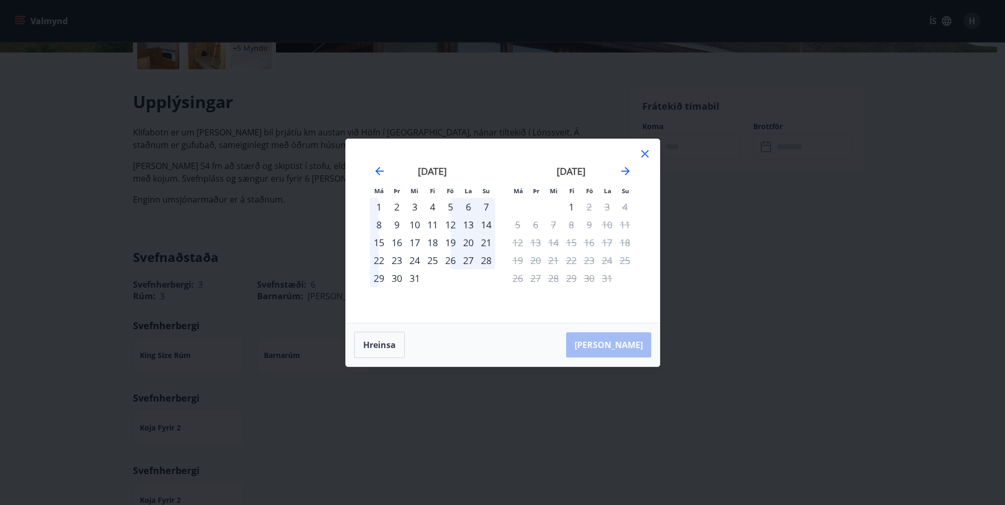
click at [645, 152] on icon at bounding box center [644, 153] width 7 height 7
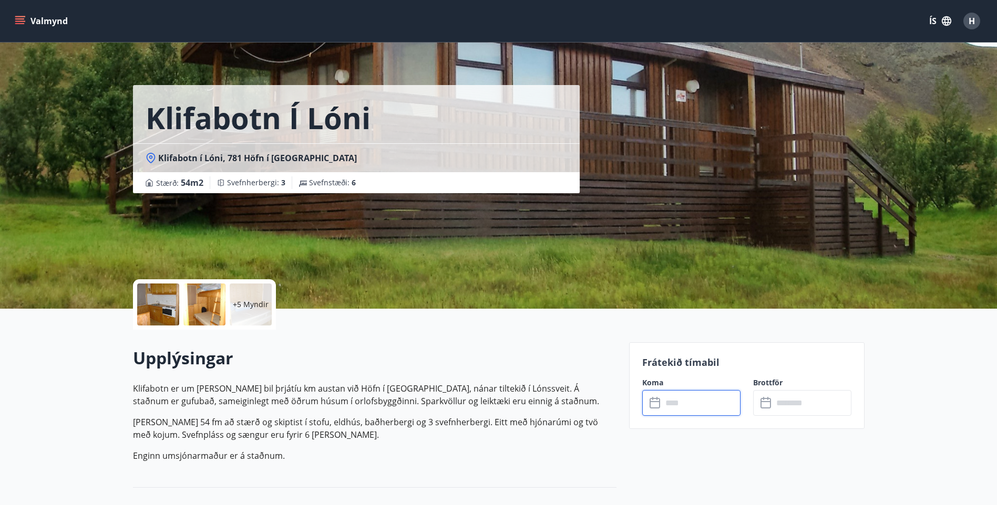
scroll to position [0, 0]
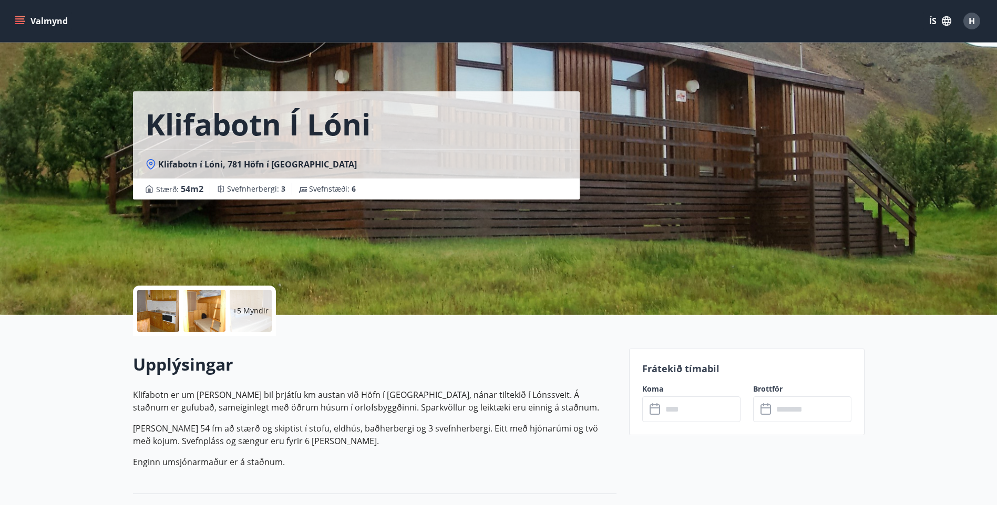
click at [54, 18] on button "Valmynd" at bounding box center [42, 21] width 59 height 19
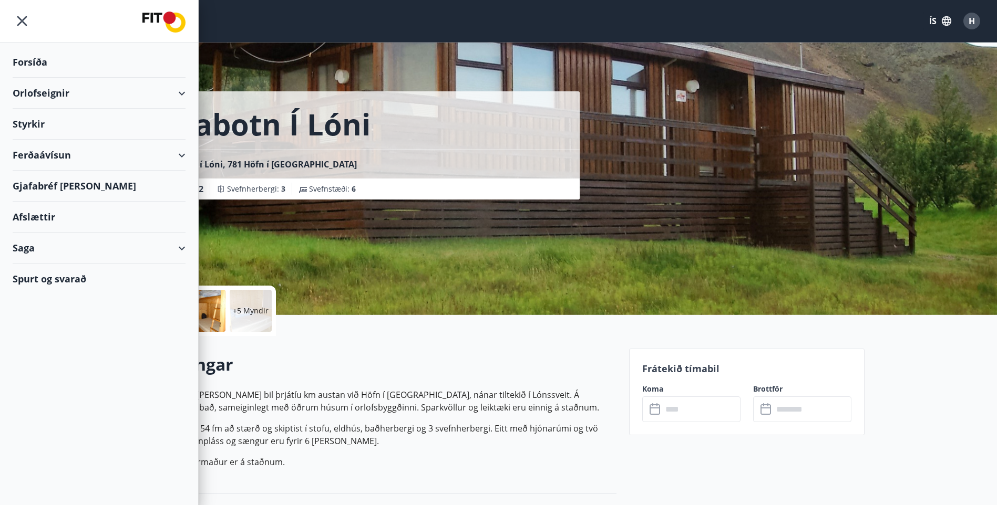
click at [26, 63] on div "Forsíða" at bounding box center [99, 62] width 173 height 31
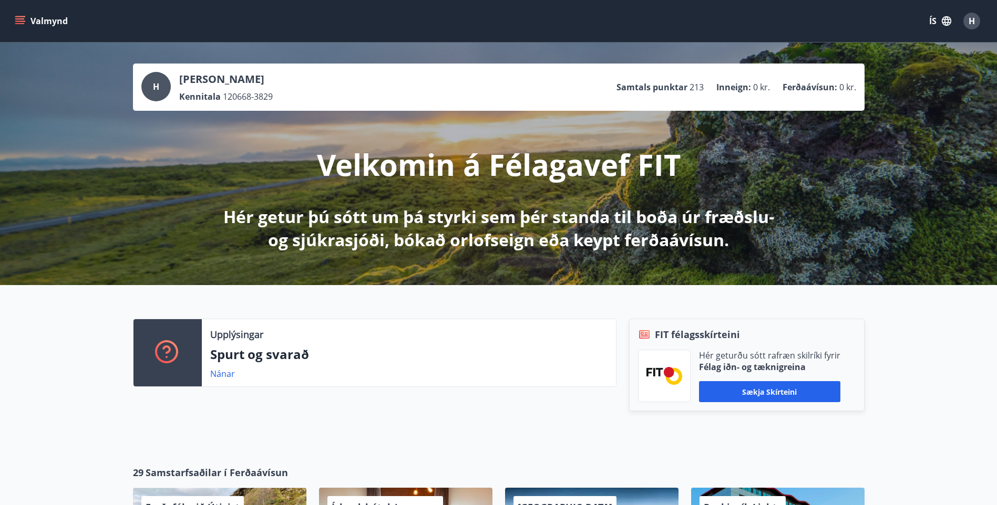
click at [38, 18] on button "Valmynd" at bounding box center [42, 21] width 59 height 19
click at [244, 46] on div "H [PERSON_NAME] Kennitala 120668-3829 Samtals punktar 213 Inneign : 0 kr. Ferða…" at bounding box center [498, 164] width 997 height 243
click at [20, 20] on icon "menu" at bounding box center [20, 21] width 11 height 11
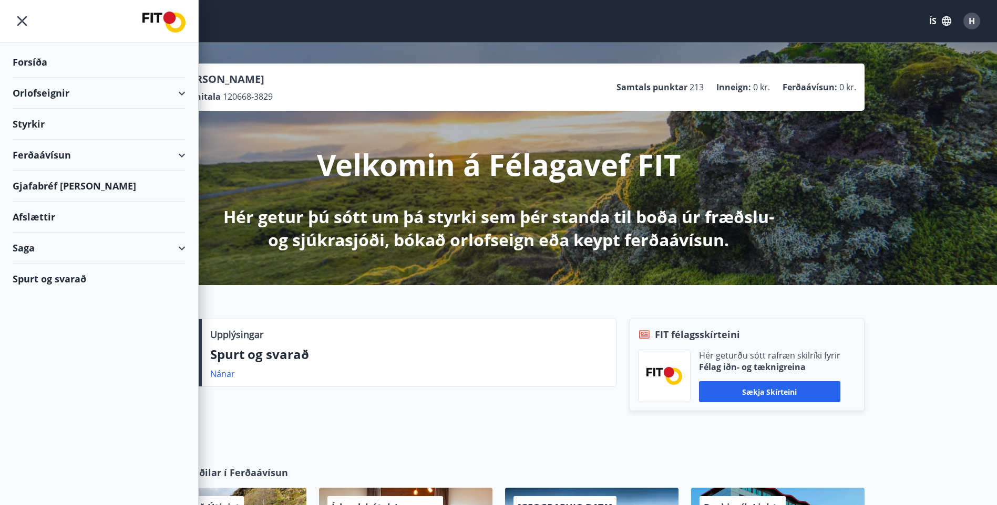
click at [46, 92] on div "Orlofseignir" at bounding box center [99, 93] width 173 height 31
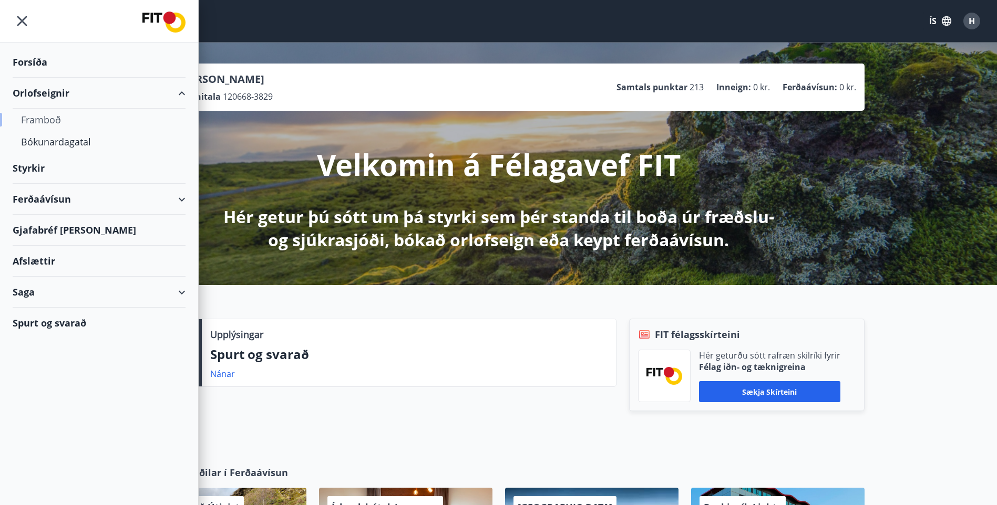
click at [47, 119] on div "Framboð" at bounding box center [99, 120] width 156 height 22
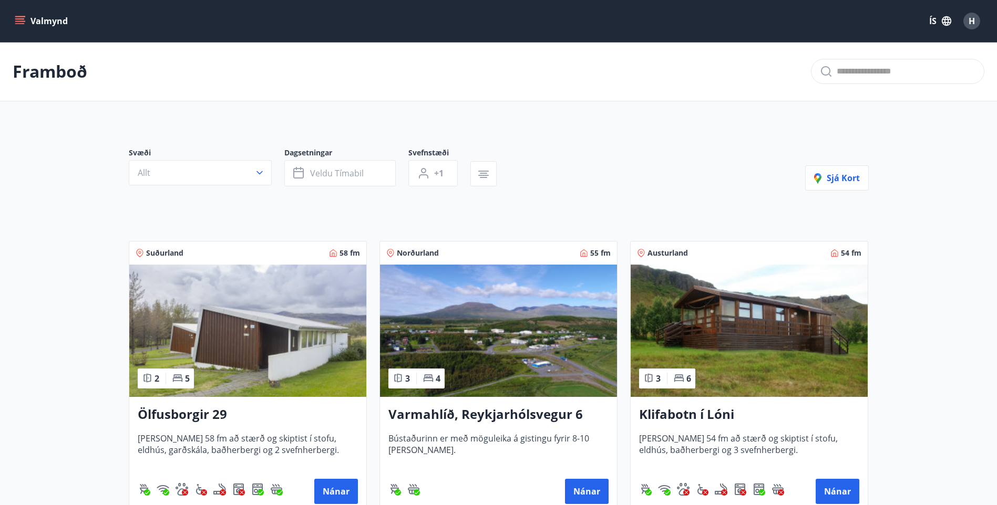
click at [56, 20] on button "Valmynd" at bounding box center [42, 21] width 59 height 19
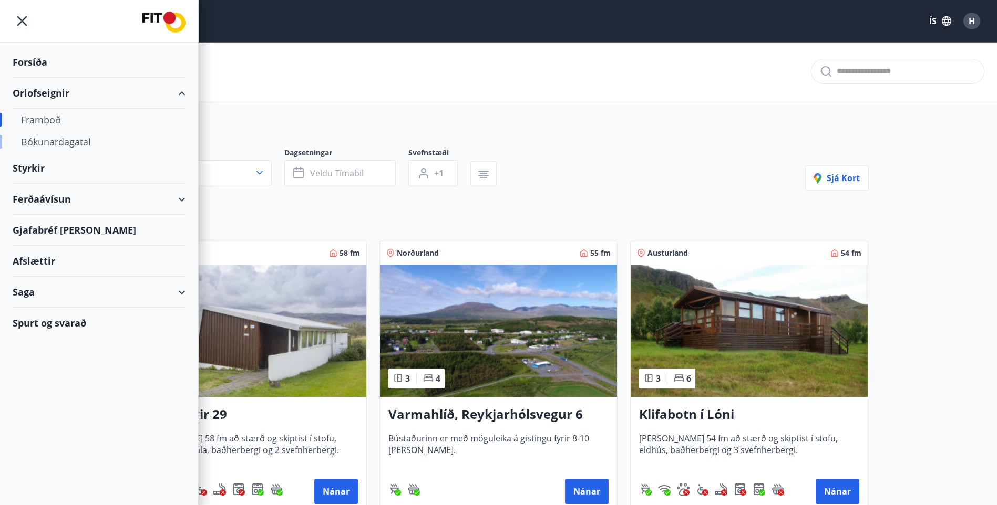
click at [48, 143] on div "Bókunardagatal" at bounding box center [99, 142] width 156 height 22
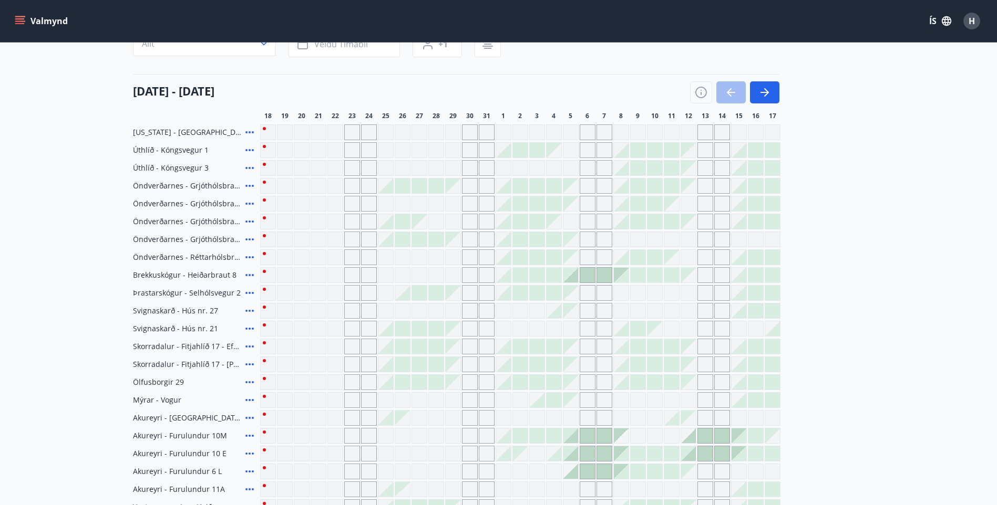
scroll to position [315, 0]
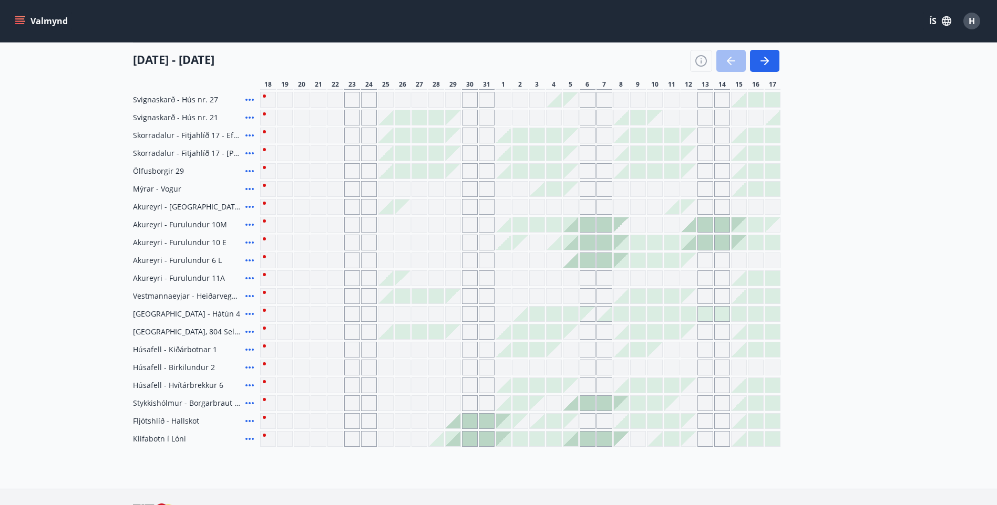
click at [732, 61] on div at bounding box center [734, 61] width 89 height 22
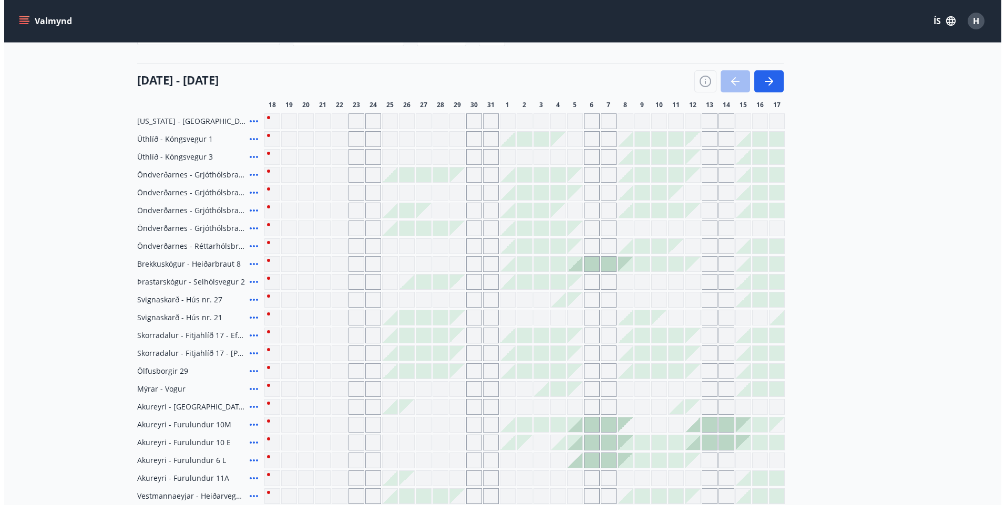
scroll to position [0, 0]
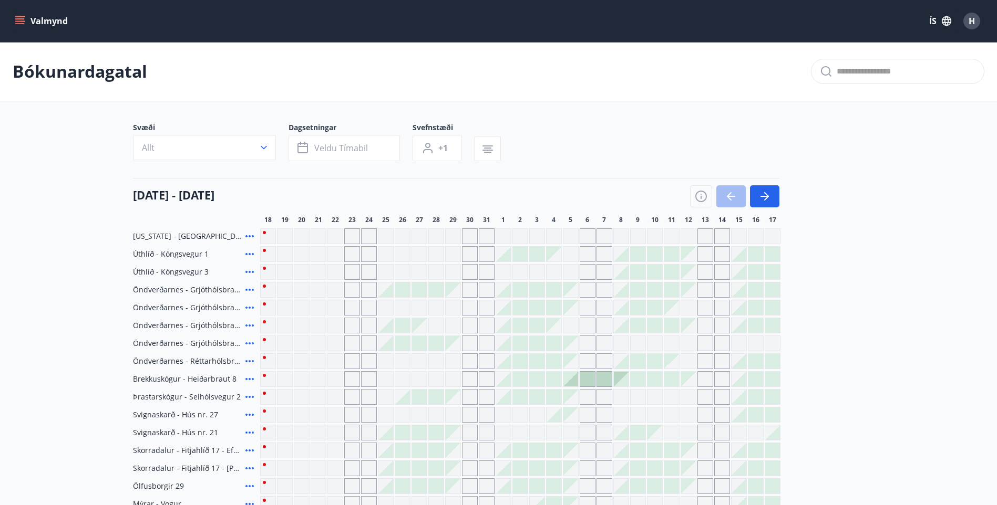
click at [974, 23] on span "H" at bounding box center [971, 21] width 6 height 12
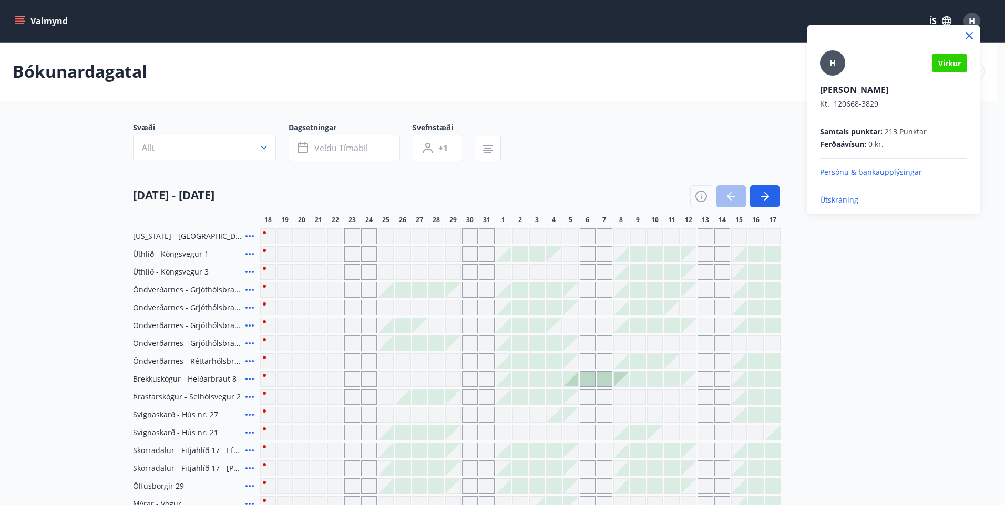
click at [844, 200] on p "Útskráning" at bounding box center [893, 200] width 147 height 11
